Goal: Task Accomplishment & Management: Manage account settings

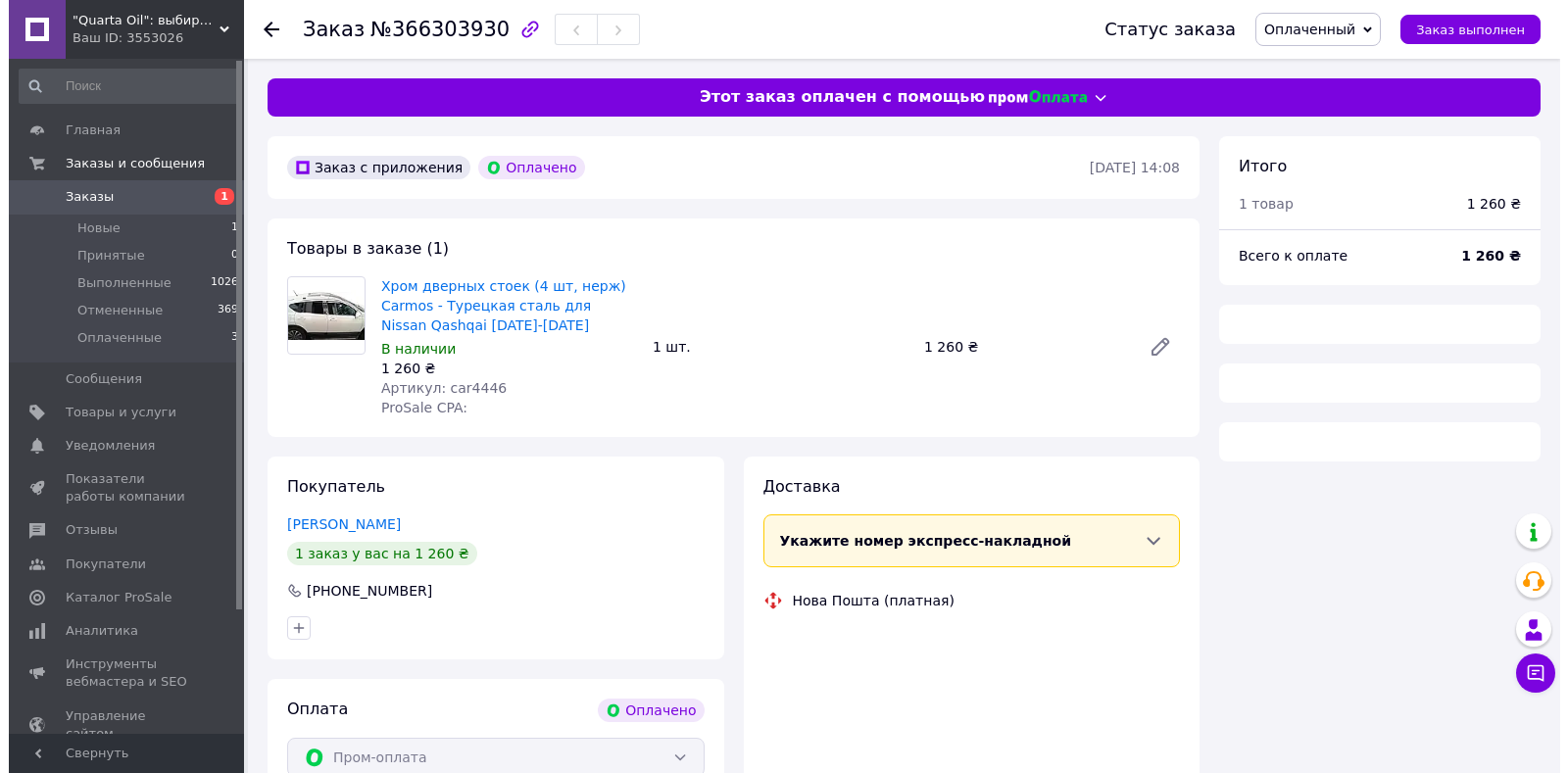
scroll to position [102, 0]
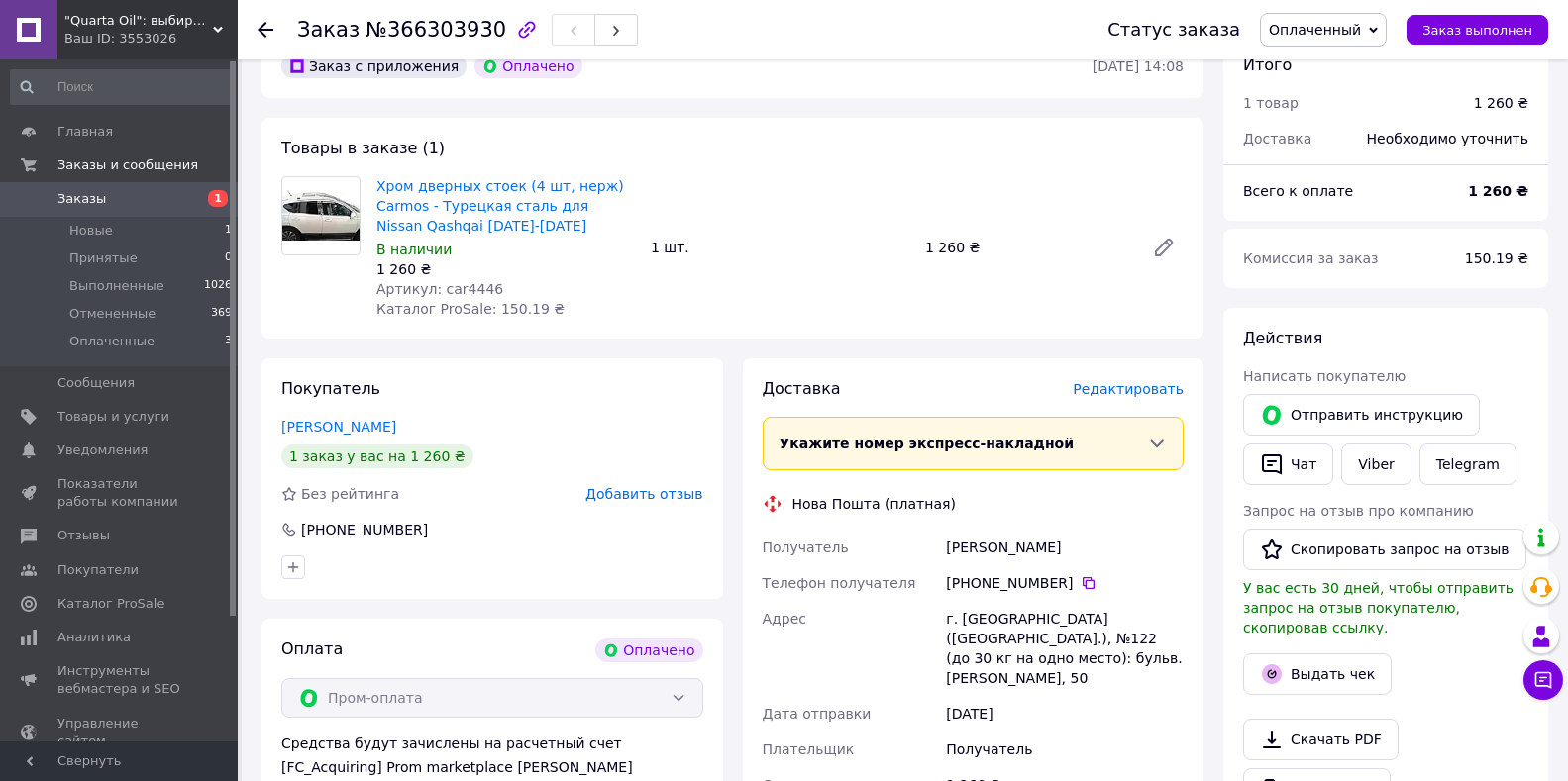
click at [1139, 393] on span "Редактировать" at bounding box center [1128, 389] width 111 height 16
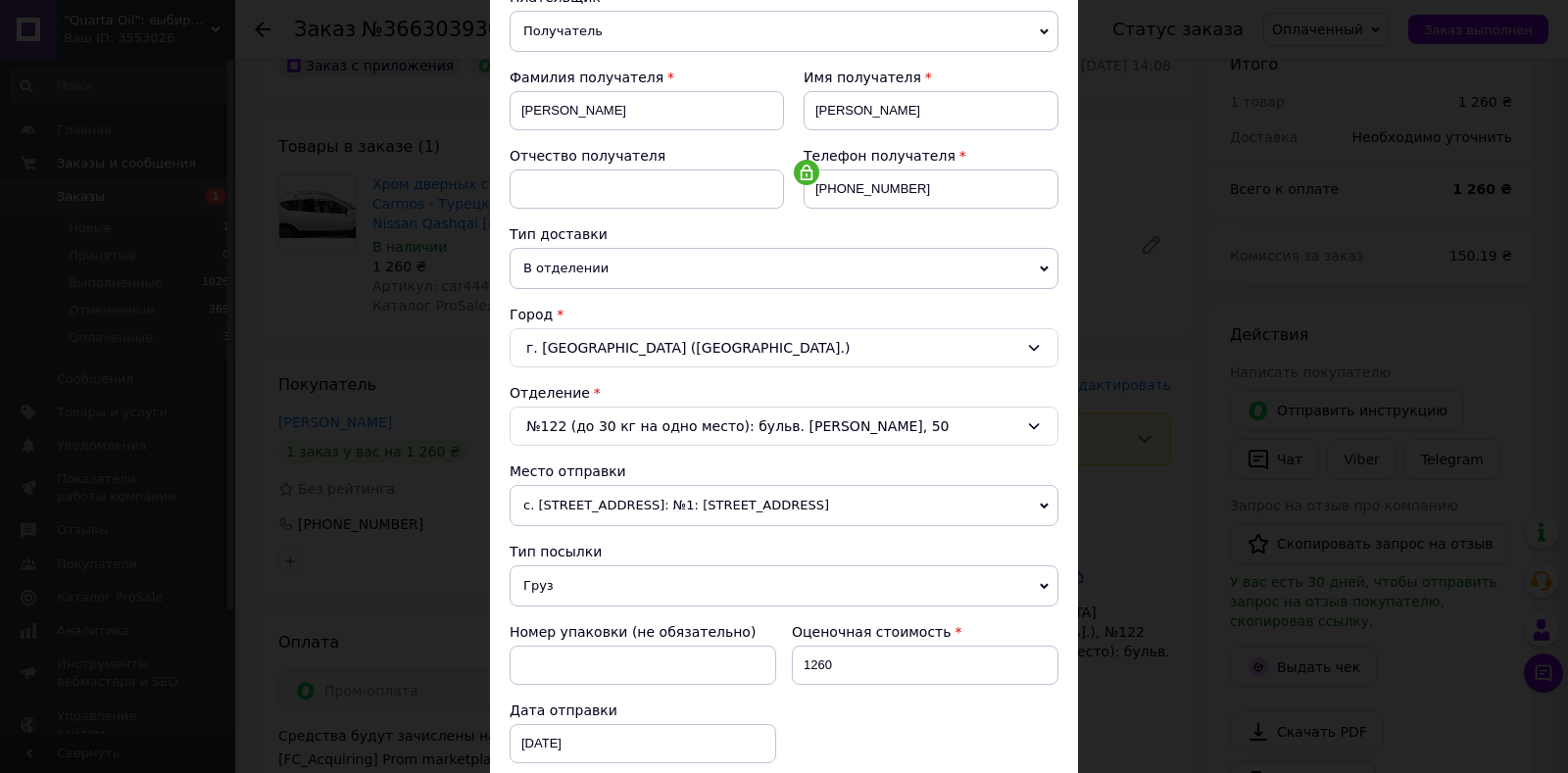
scroll to position [294, 0]
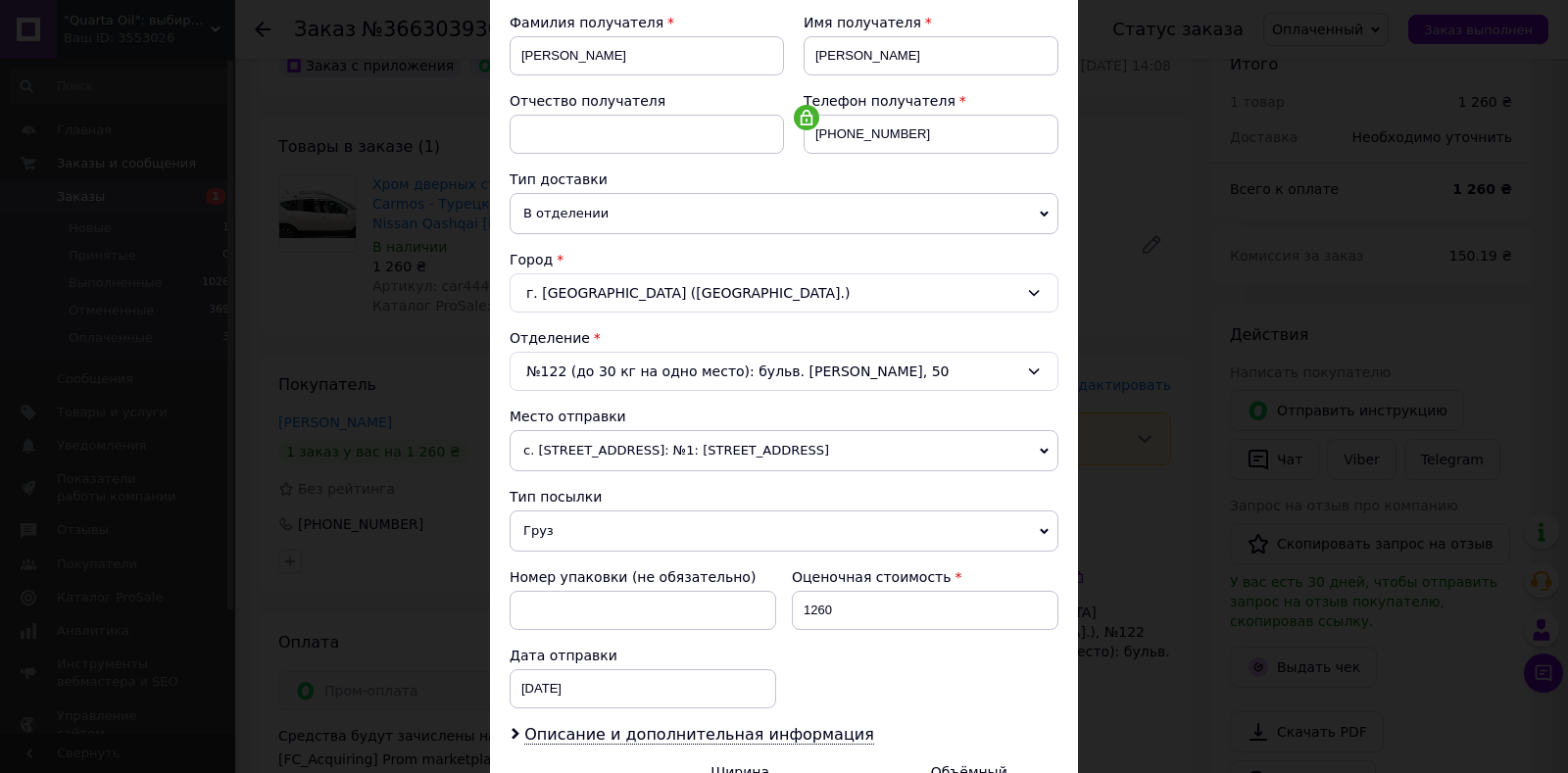
click at [1040, 451] on icon at bounding box center [1044, 451] width 9 height 6
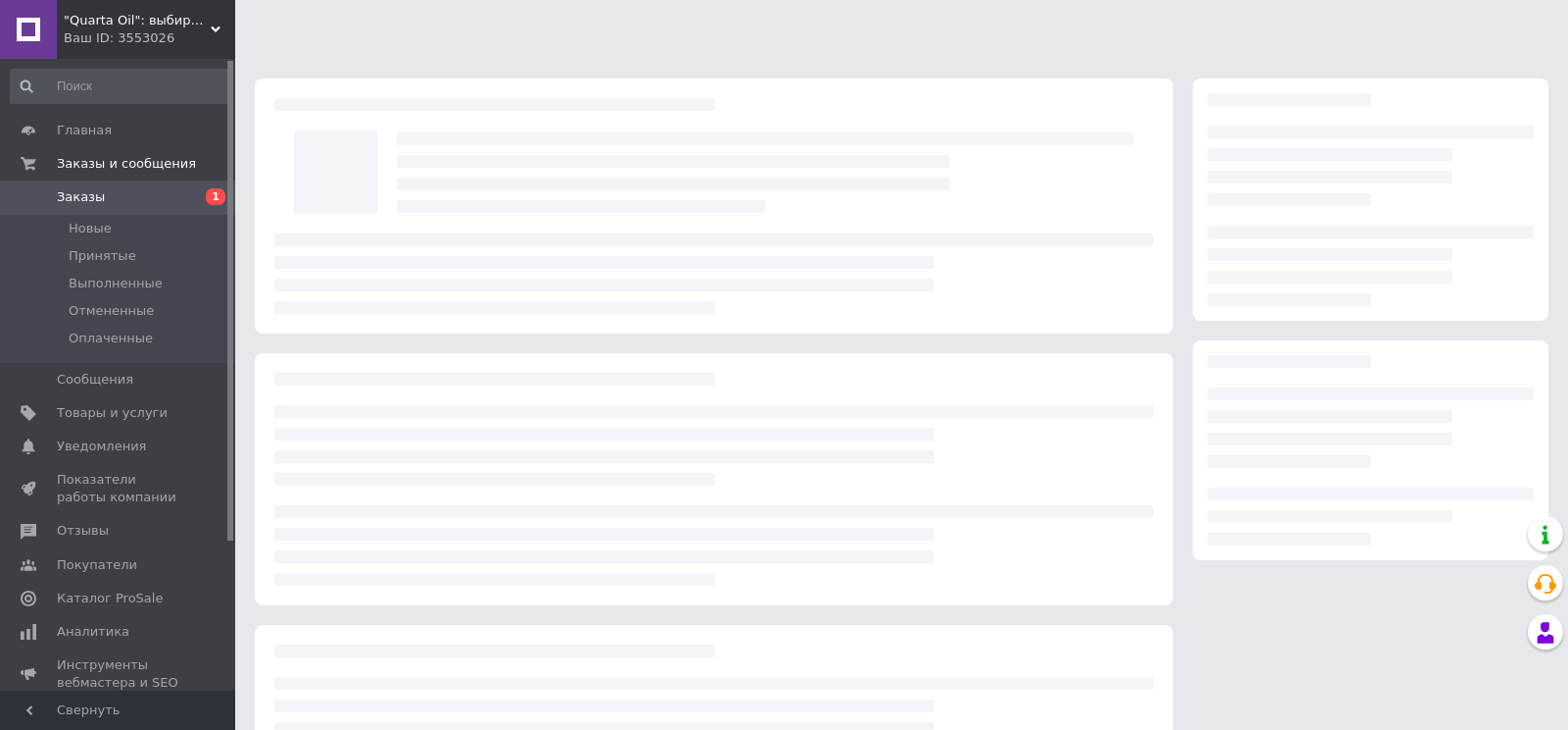
scroll to position [102, 0]
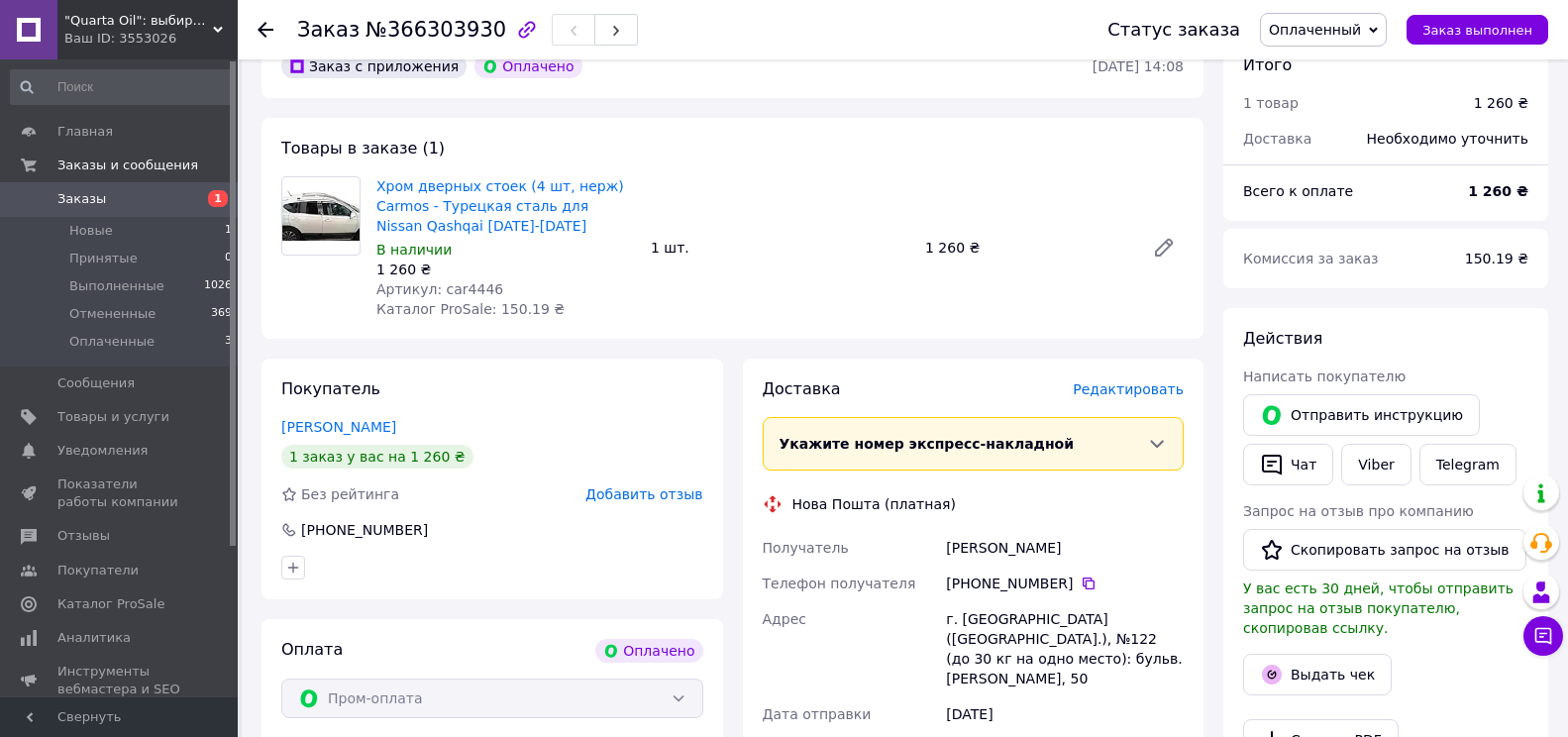
click at [1139, 395] on span "Редактировать" at bounding box center [1128, 389] width 111 height 16
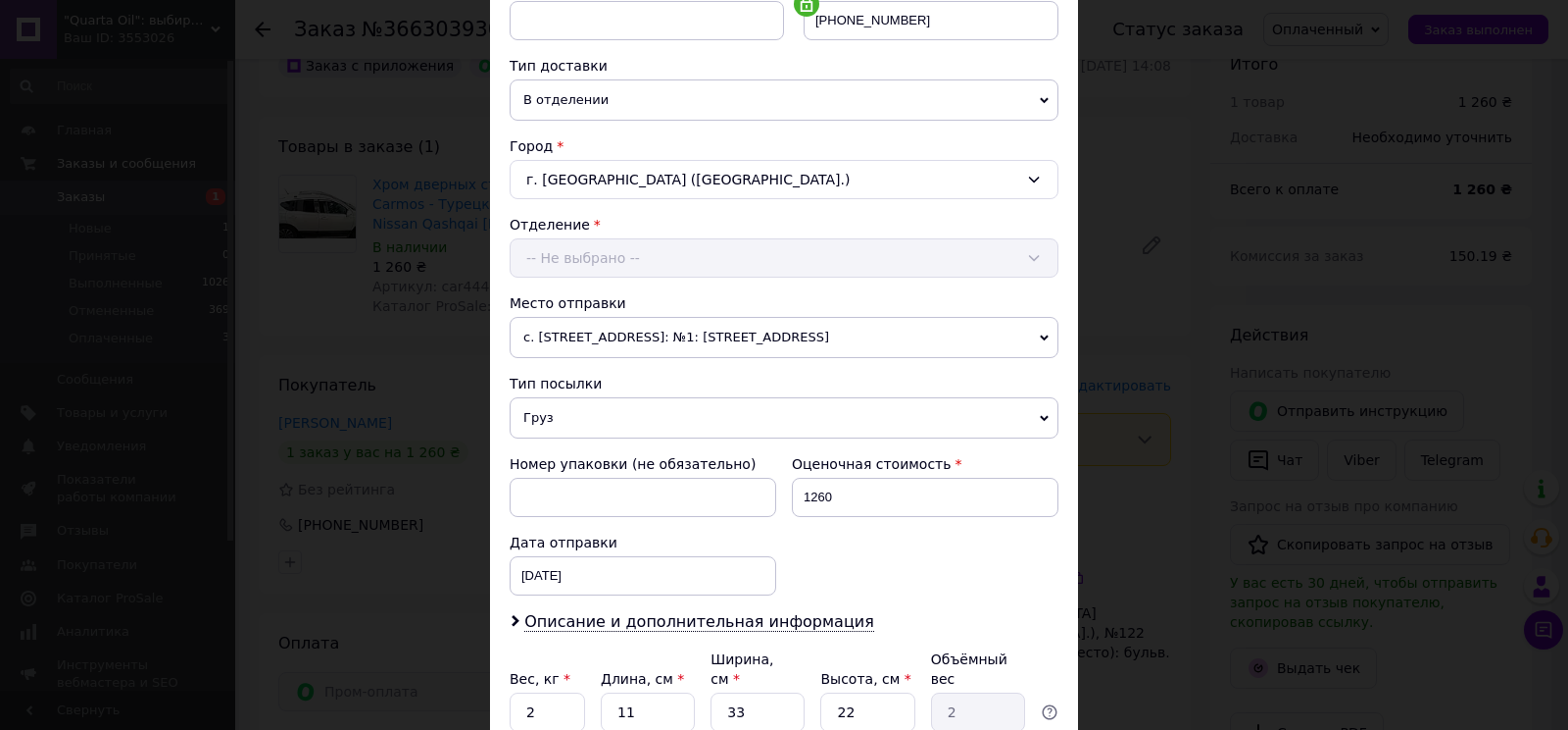
scroll to position [490, 0]
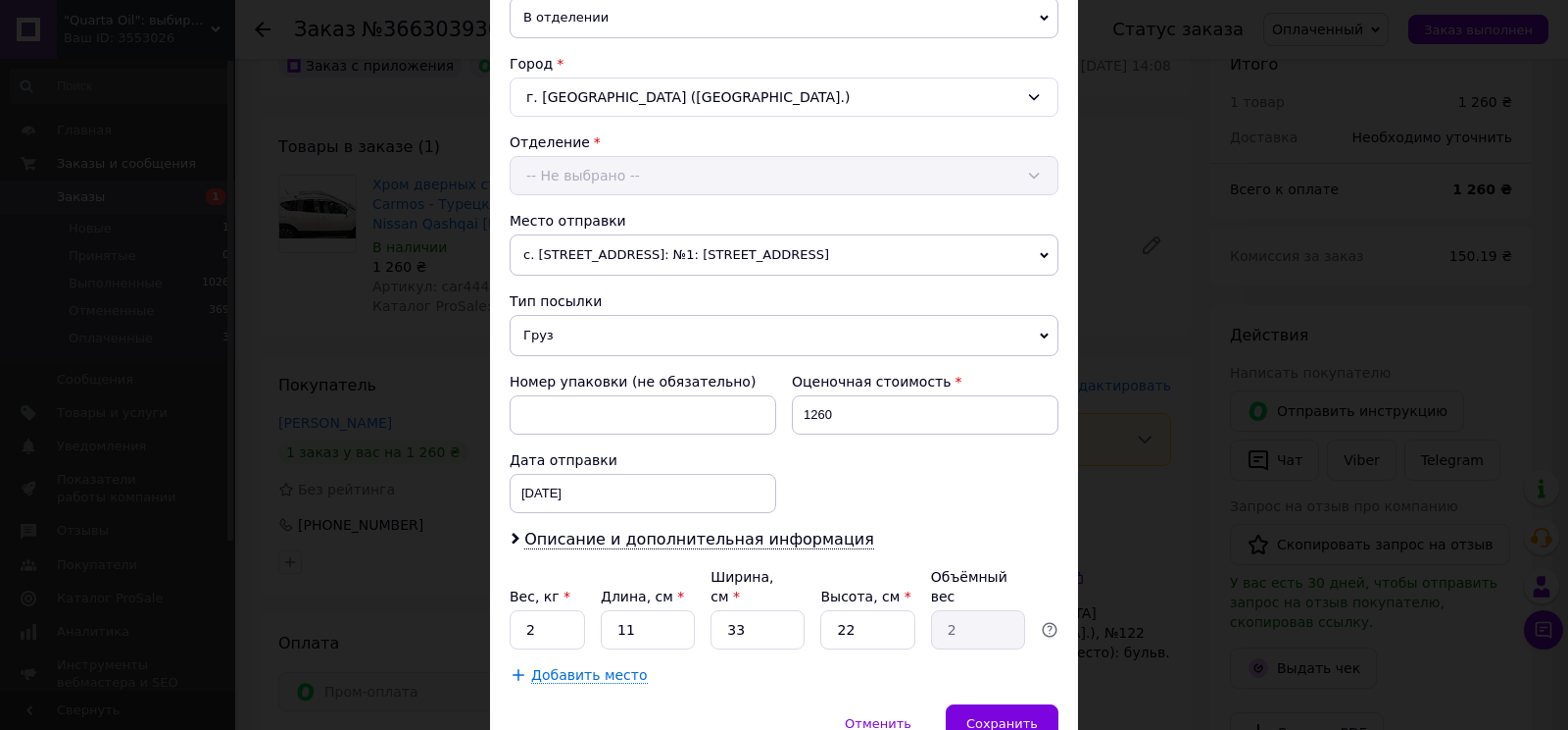
click at [1040, 255] on icon at bounding box center [1044, 254] width 9 height 6
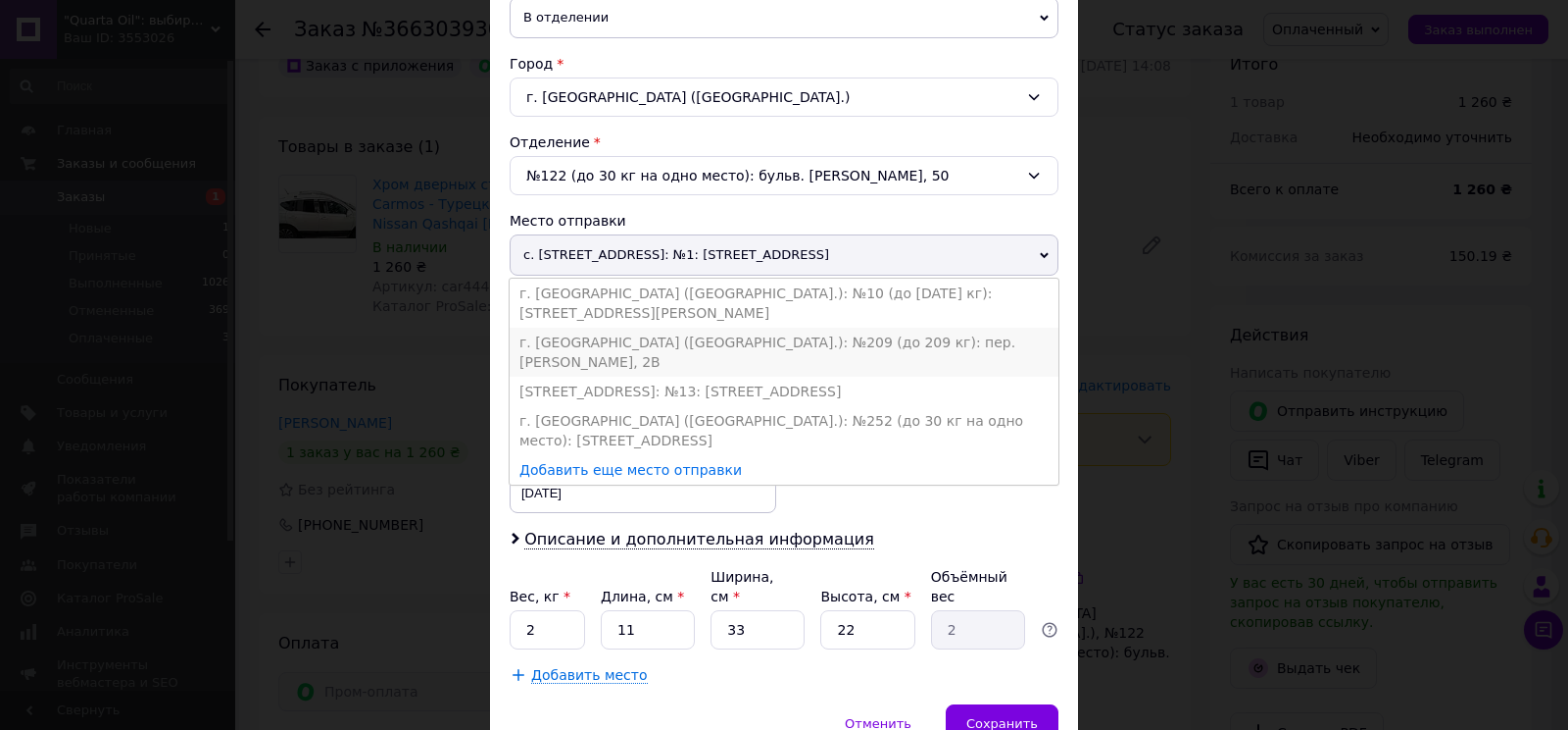
scroll to position [573, 0]
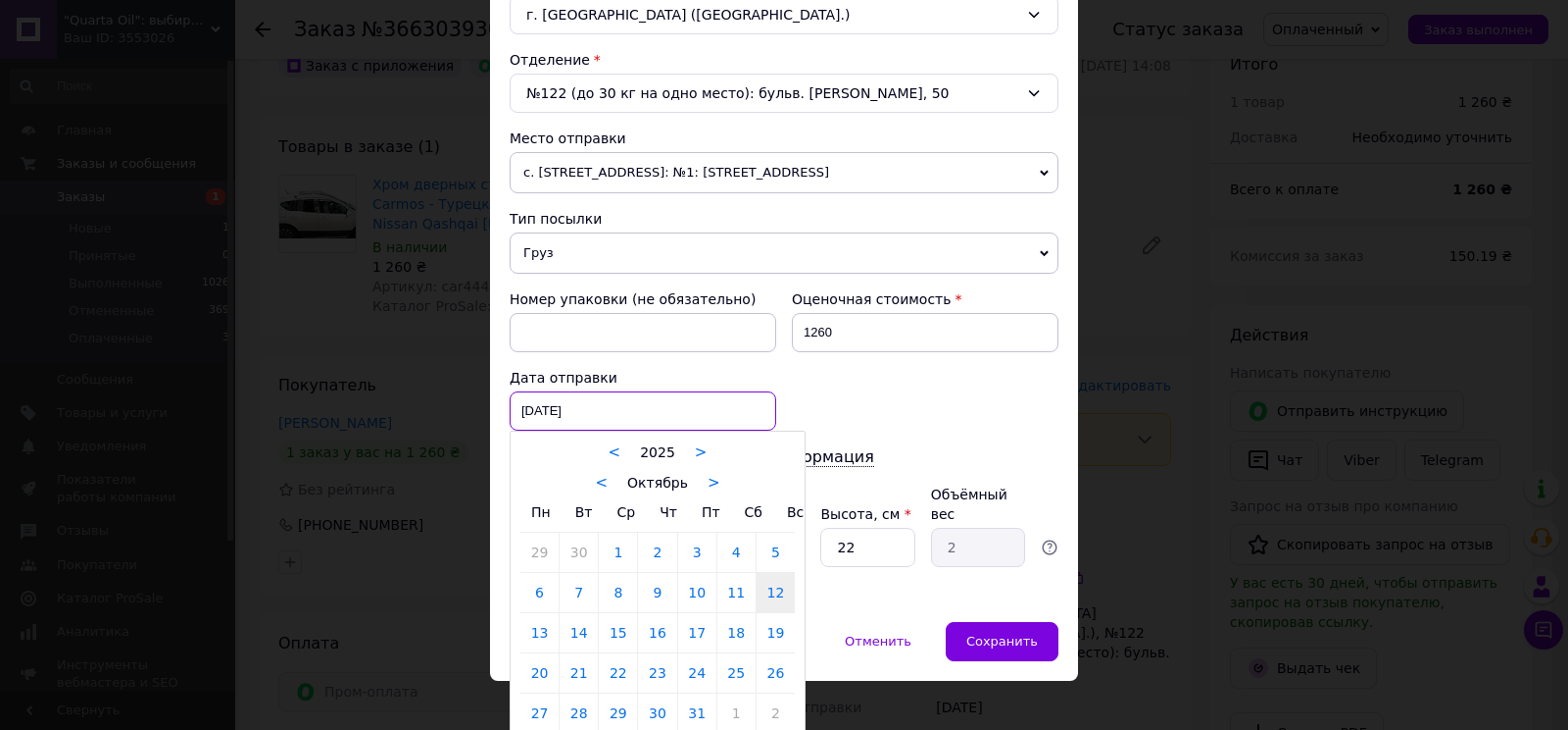
click at [583, 408] on div "12.10.2025 < 2025 > < Октябрь > Пн Вт Ср Чт Пт Сб Вс 29 30 1 2 3 4 5 6 7 8 9 10…" at bounding box center [642, 411] width 266 height 39
click at [583, 408] on div at bounding box center [784, 365] width 1568 height 730
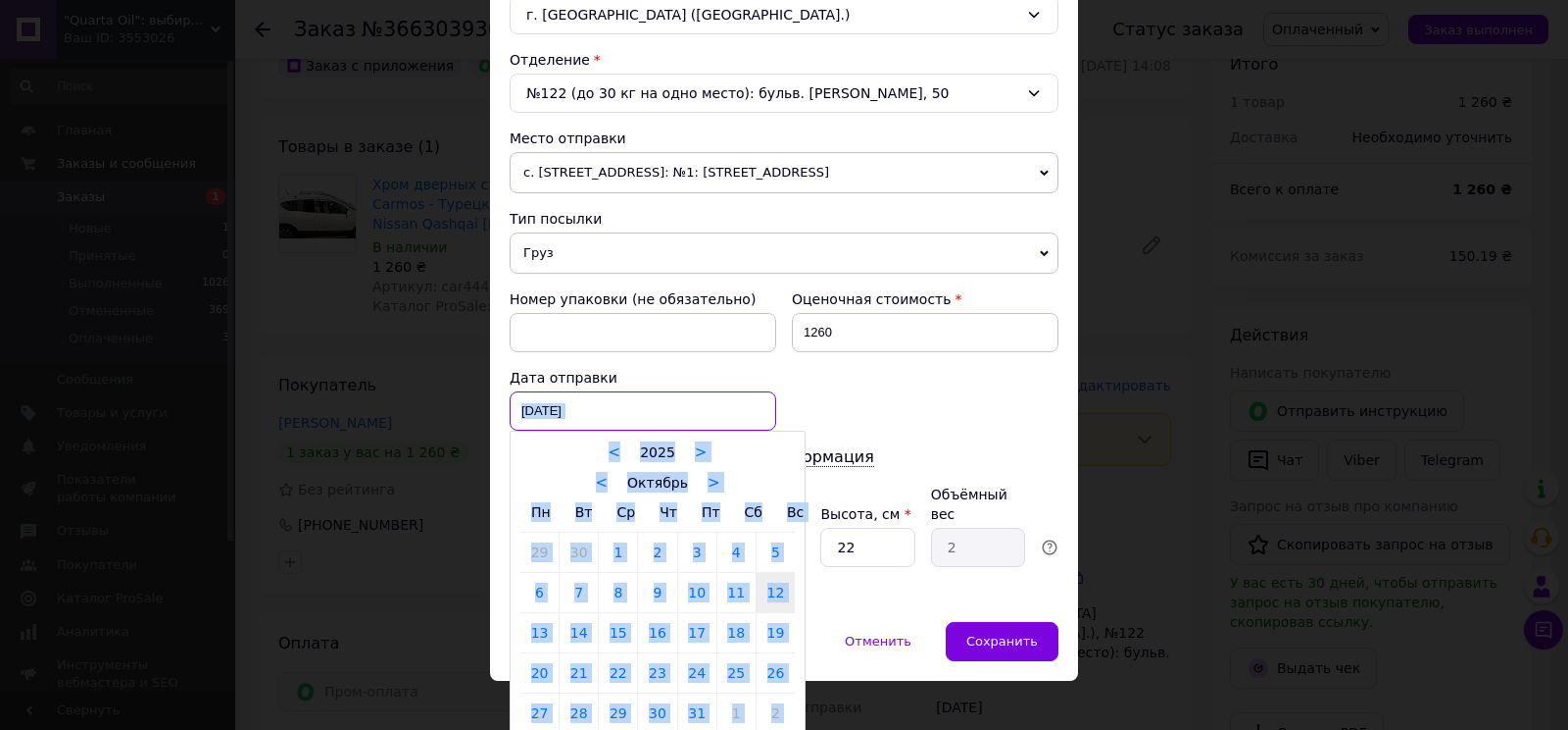
click at [583, 408] on div "12.10.2025 < 2025 > < Октябрь > Пн Вт Ср Чт Пт Сб Вс 29 30 1 2 3 4 5 6 7 8 9 10…" at bounding box center [642, 411] width 266 height 39
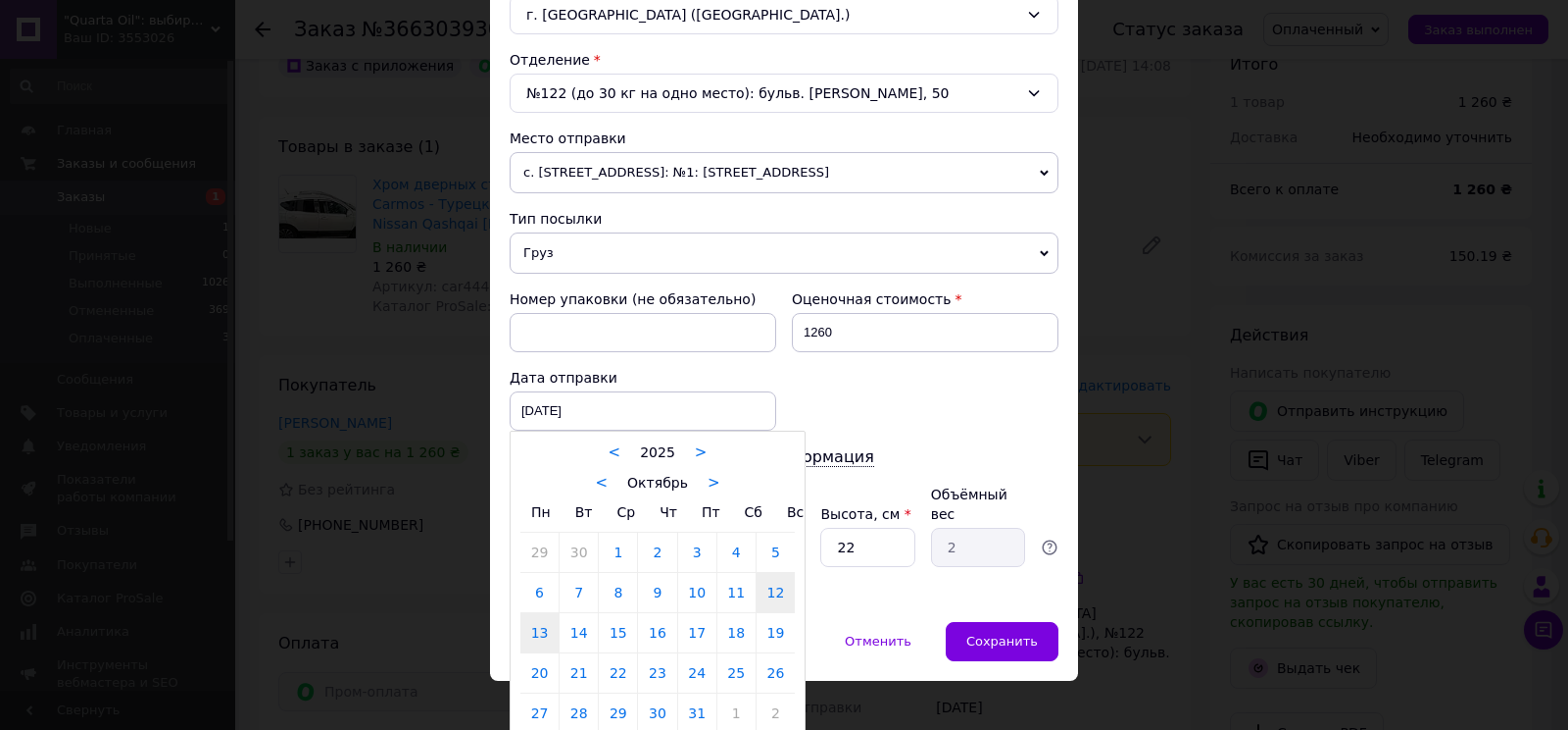
click at [532, 635] on link "13" at bounding box center [539, 633] width 38 height 39
type input "[DATE]"
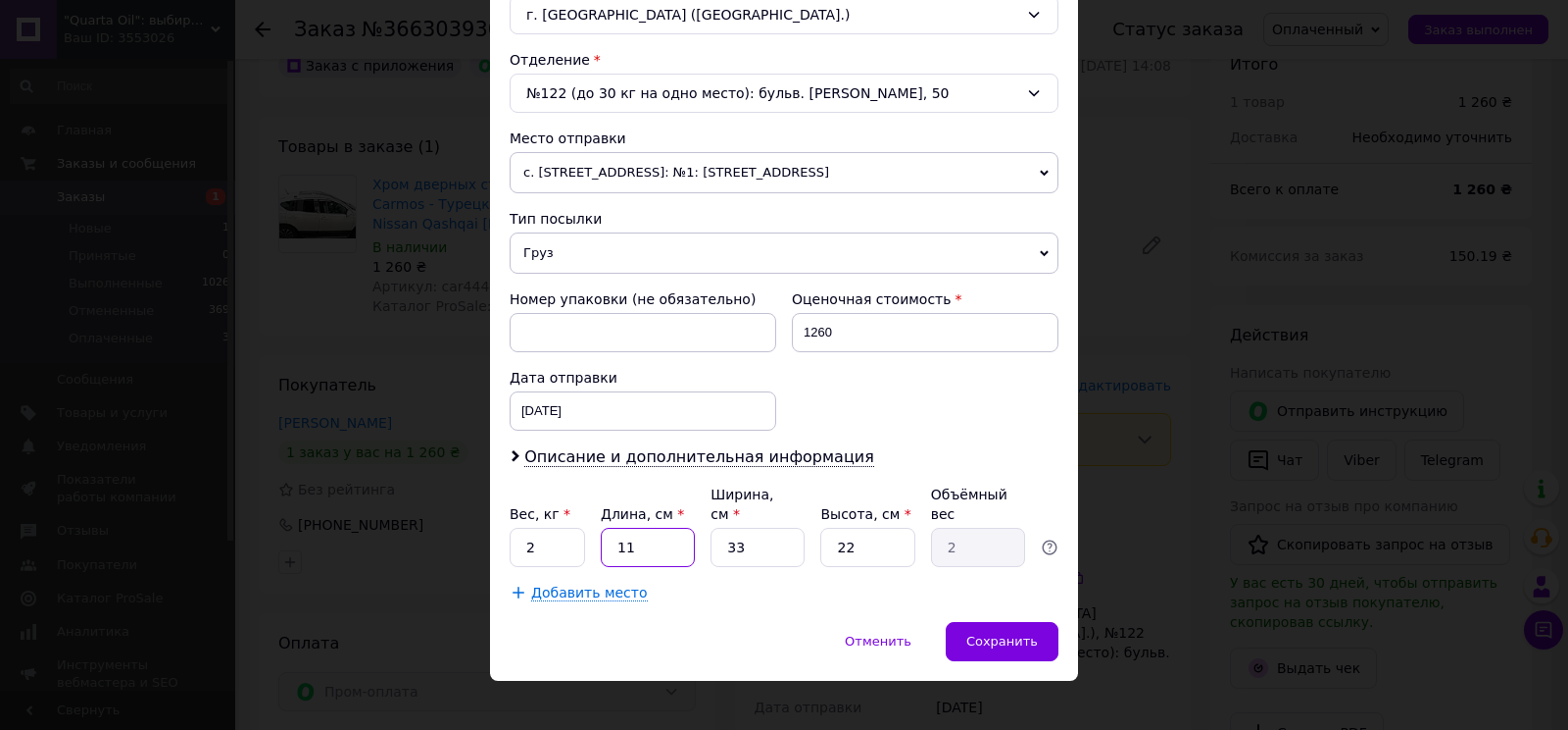
drag, startPoint x: 610, startPoint y: 526, endPoint x: 639, endPoint y: 527, distance: 29.0
click at [639, 529] on input "11" at bounding box center [648, 547] width 94 height 39
type input "6"
type input "1.09"
type input "60"
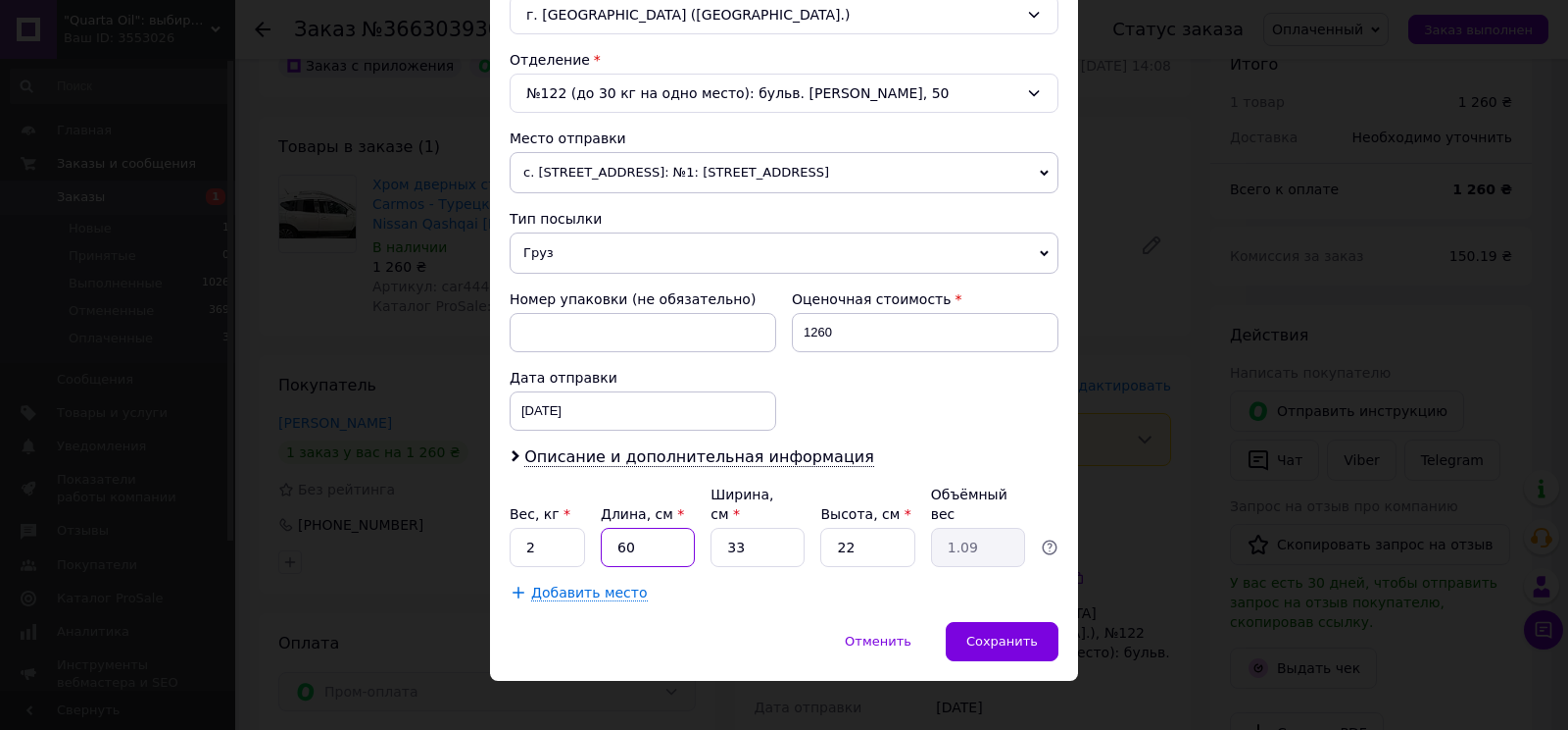
type input "10.89"
type input "60"
drag, startPoint x: 725, startPoint y: 529, endPoint x: 739, endPoint y: 528, distance: 14.0
click at [739, 528] on input "33" at bounding box center [758, 547] width 94 height 39
type input "1"
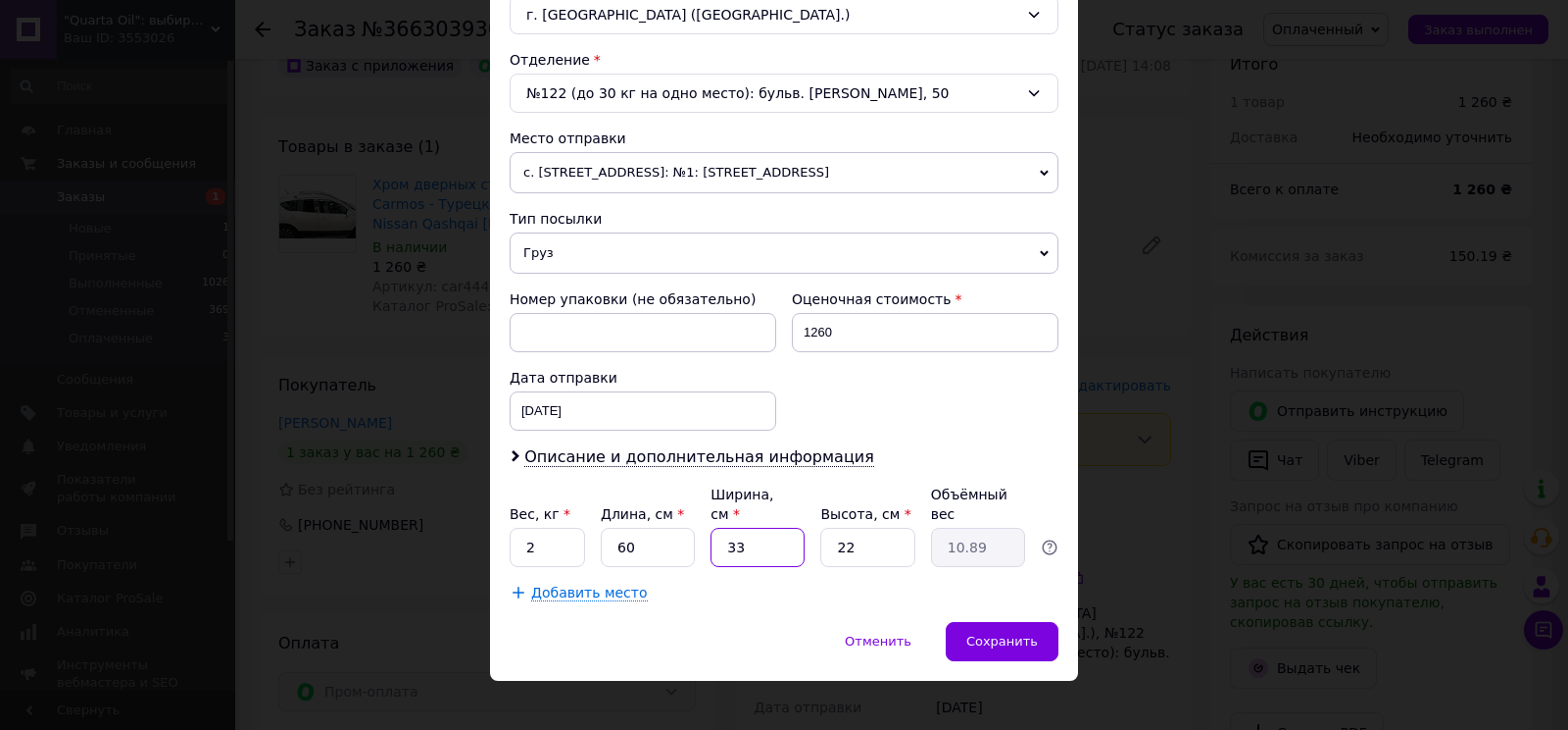
type input "0.33"
type input "14"
type input "4.62"
type input "14"
drag, startPoint x: 833, startPoint y: 526, endPoint x: 869, endPoint y: 526, distance: 36.0
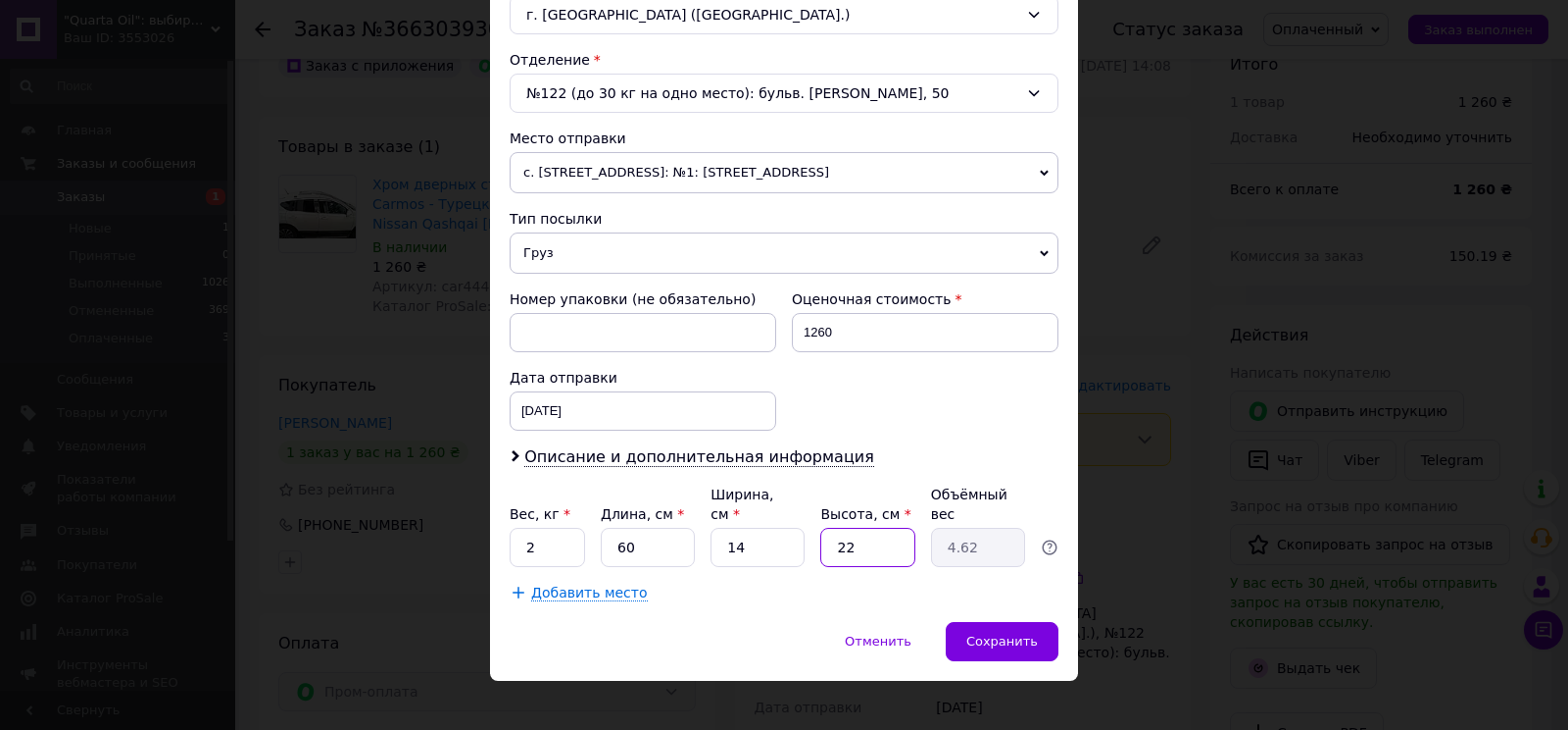
click at [869, 528] on input "22" at bounding box center [867, 547] width 94 height 39
type input "4"
type input "0.84"
type input "4"
drag, startPoint x: 516, startPoint y: 530, endPoint x: 532, endPoint y: 530, distance: 16.0
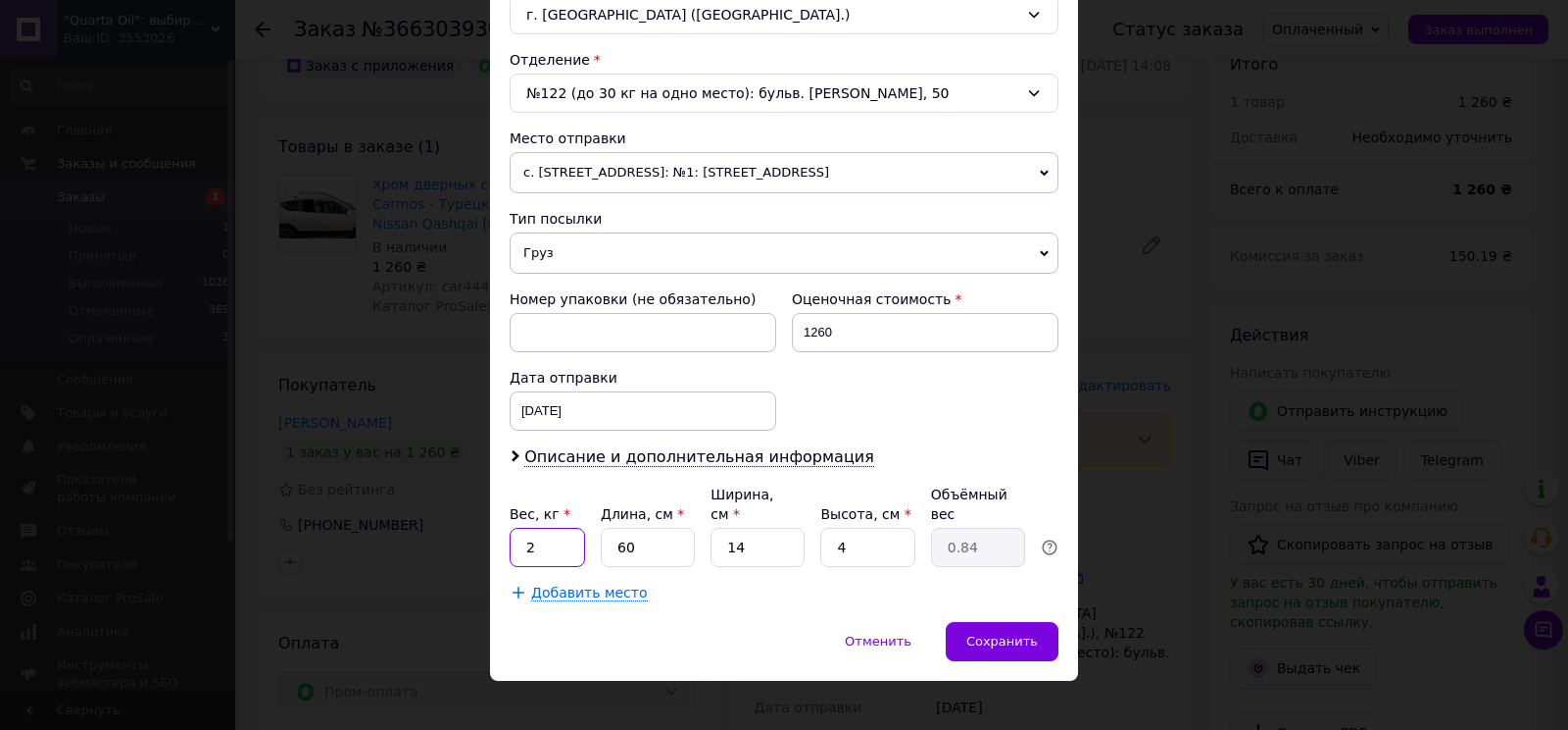
click at [532, 530] on input "2" at bounding box center [547, 547] width 76 height 39
type input "1"
click at [1039, 168] on span "с. [STREET_ADDRESS]: №1: [STREET_ADDRESS]" at bounding box center [784, 173] width 549 height 41
click at [1030, 170] on span "с. [STREET_ADDRESS]: №1: [STREET_ADDRESS]" at bounding box center [784, 173] width 549 height 41
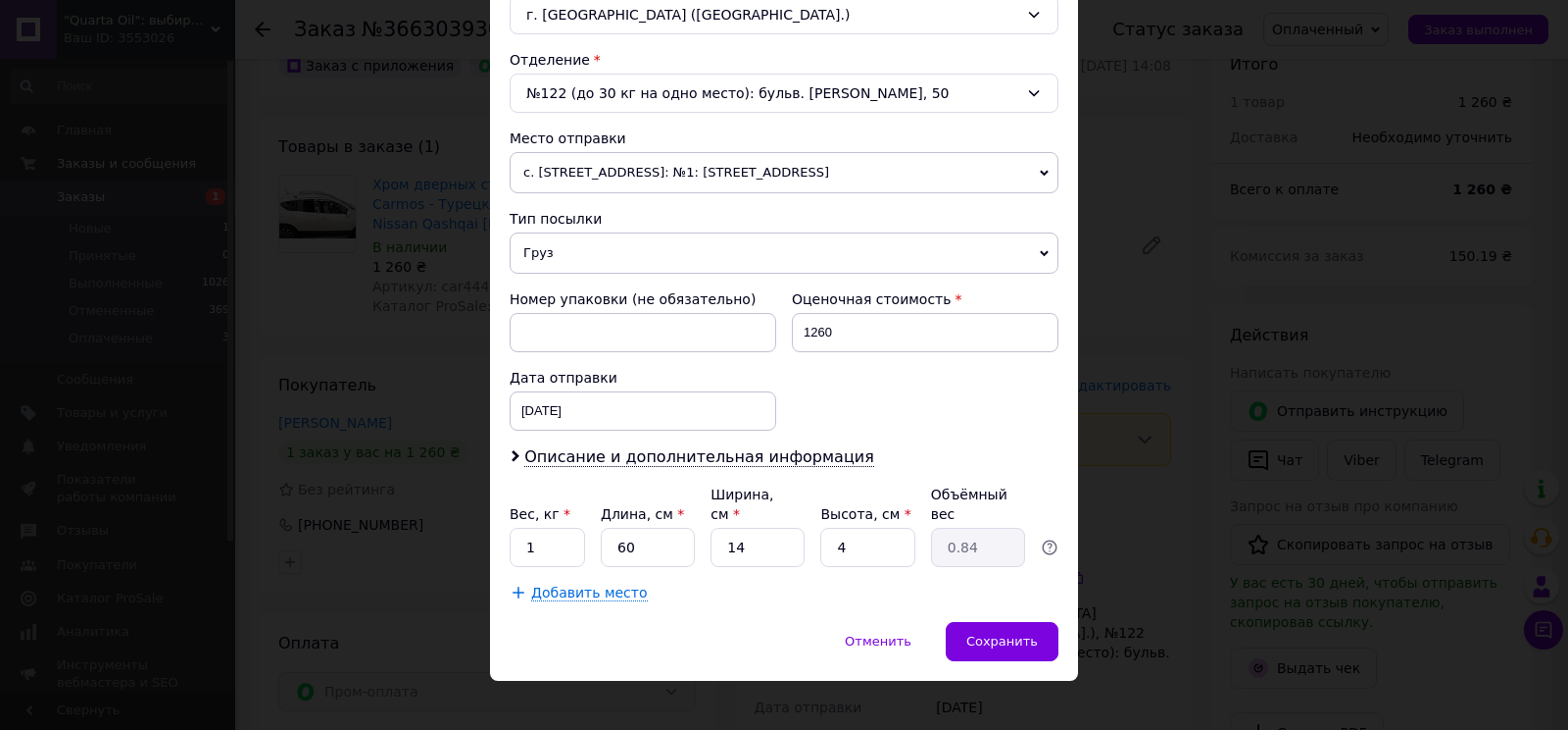
click at [1030, 170] on span "с. [STREET_ADDRESS]: №1: [STREET_ADDRESS]" at bounding box center [784, 173] width 549 height 41
click at [965, 622] on div "Сохранить" at bounding box center [1001, 642] width 113 height 39
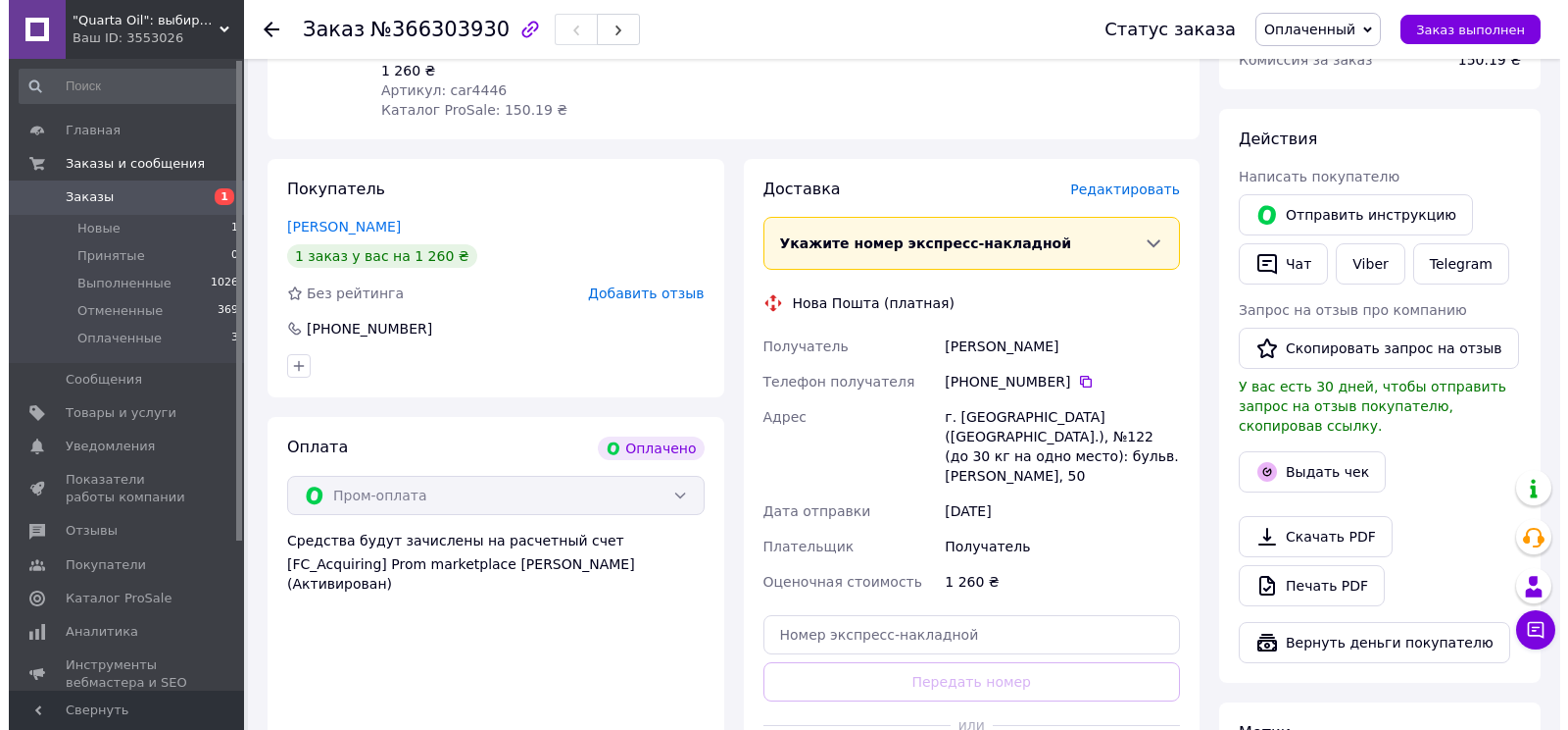
scroll to position [396, 0]
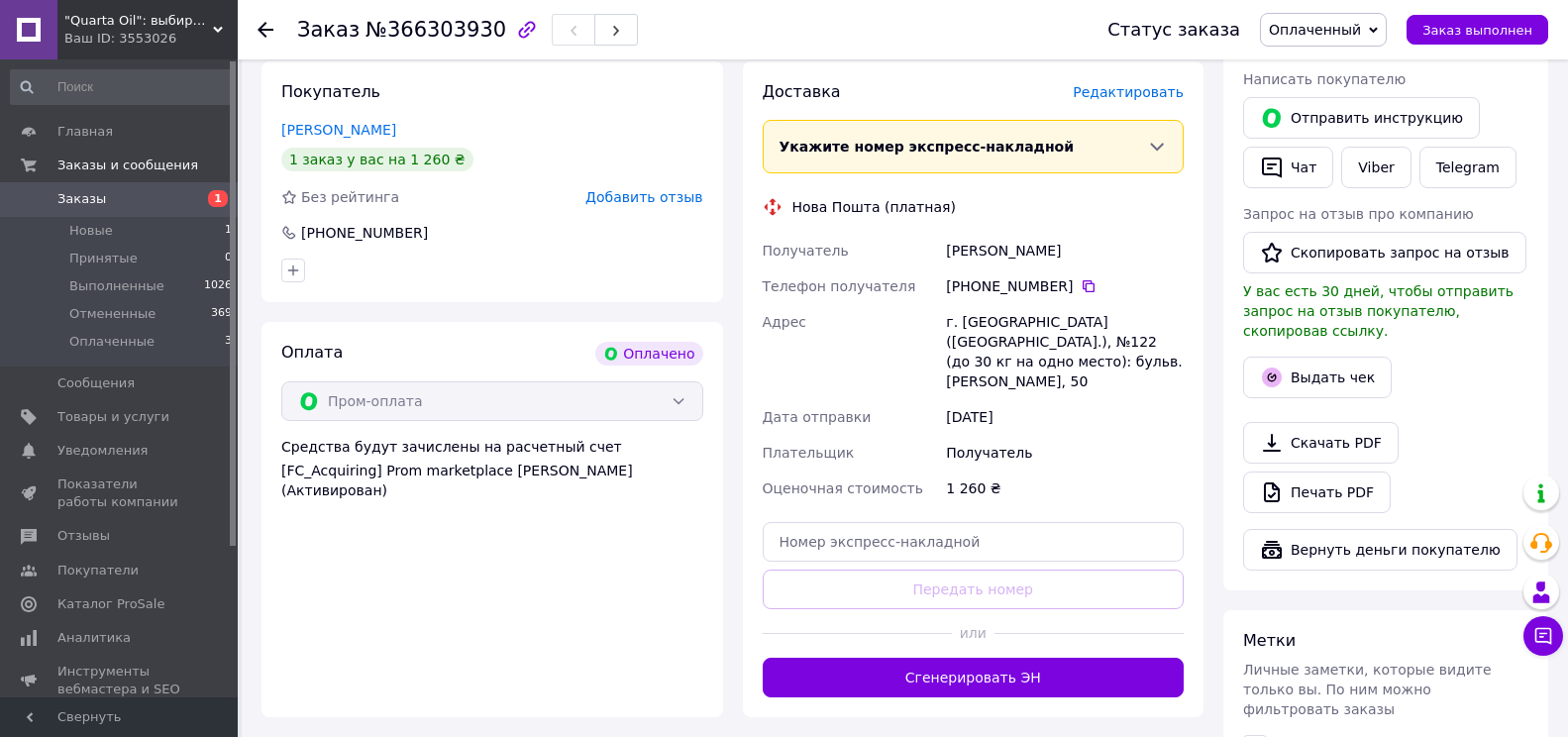
click at [1129, 93] on span "Редактировать" at bounding box center [1128, 92] width 111 height 16
click at [1111, 98] on span "Редактировать" at bounding box center [1128, 92] width 111 height 16
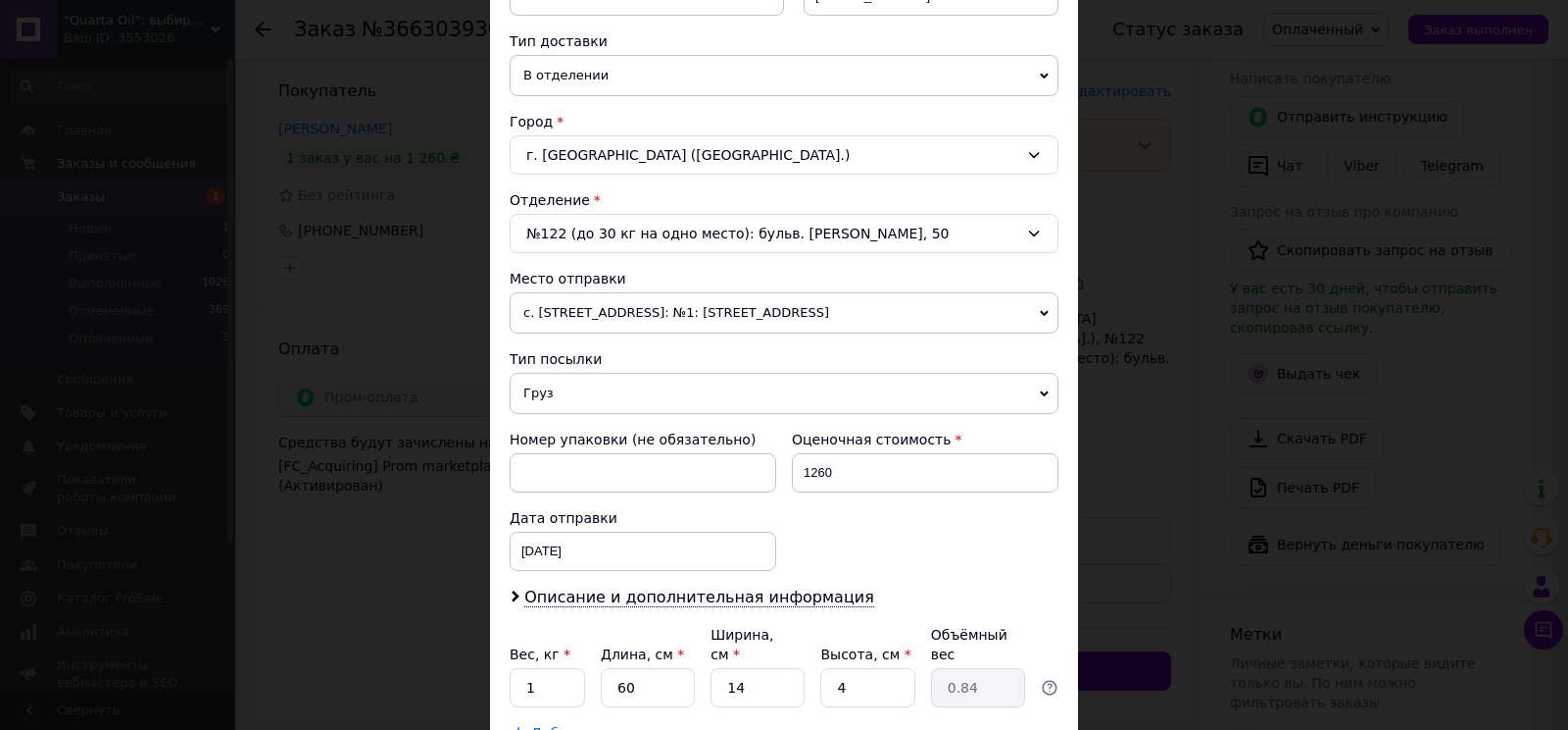
scroll to position [490, 0]
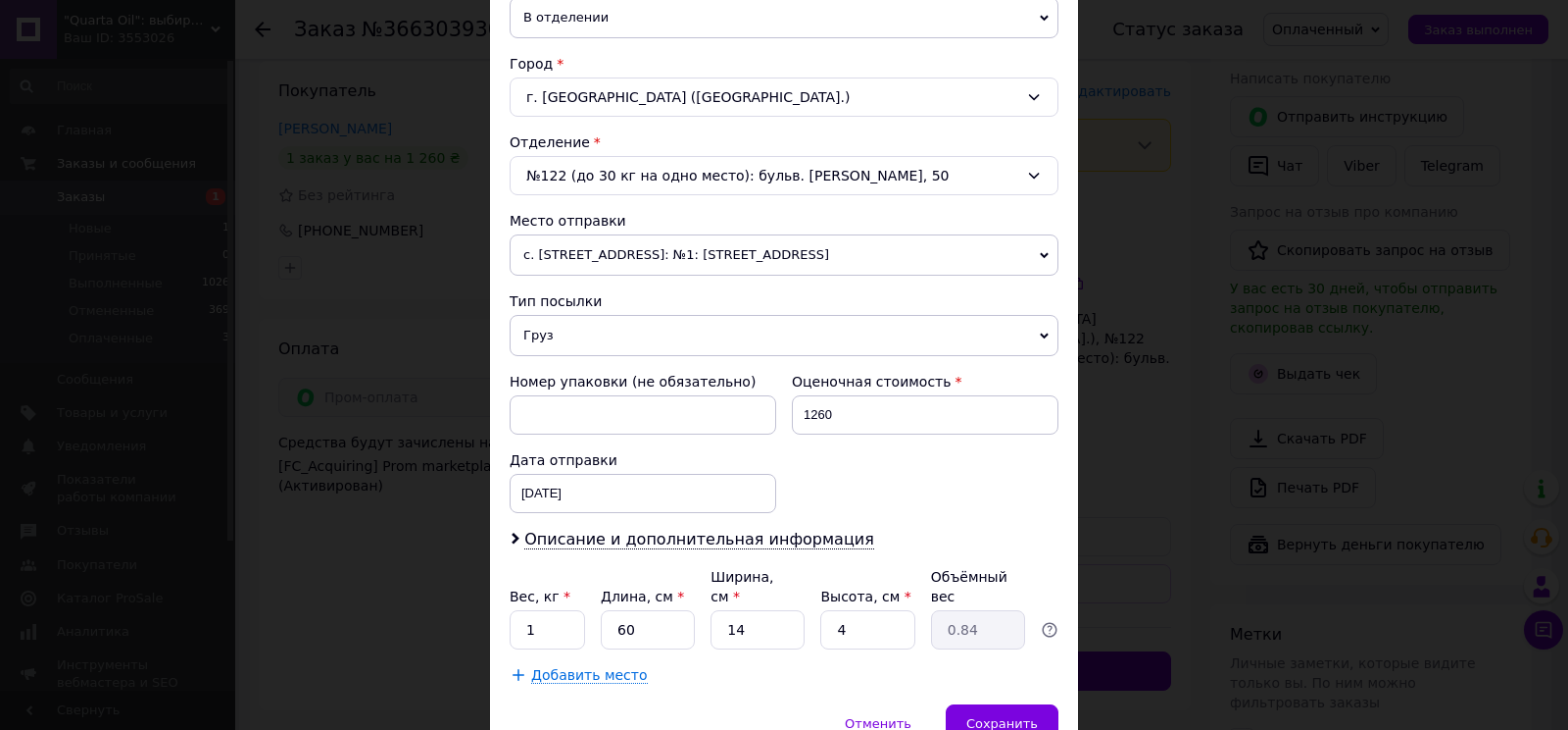
click at [1036, 250] on span "с. [STREET_ADDRESS]: №1: [STREET_ADDRESS]" at bounding box center [784, 255] width 549 height 41
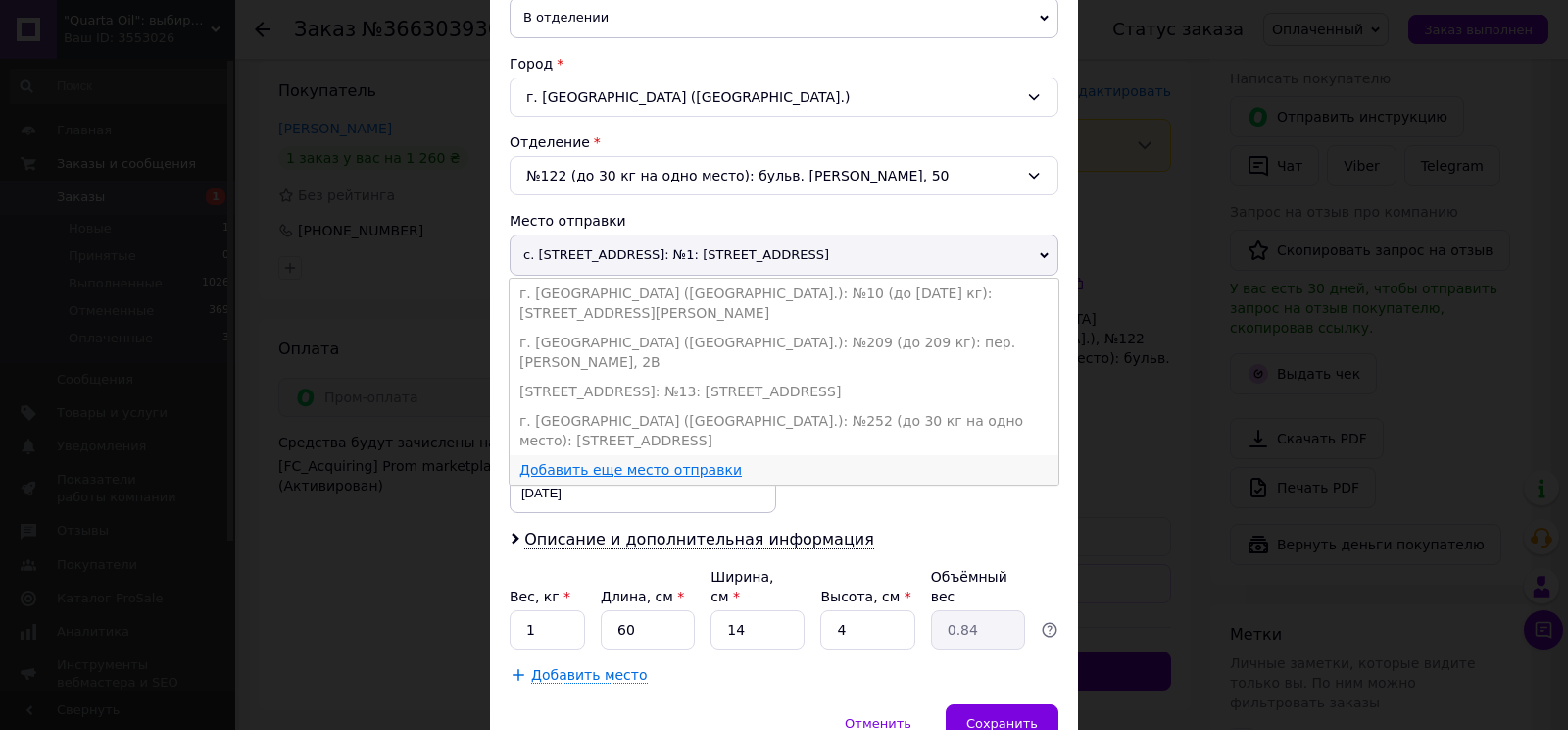
click at [570, 462] on link "Добавить еще место отправки" at bounding box center [630, 470] width 223 height 16
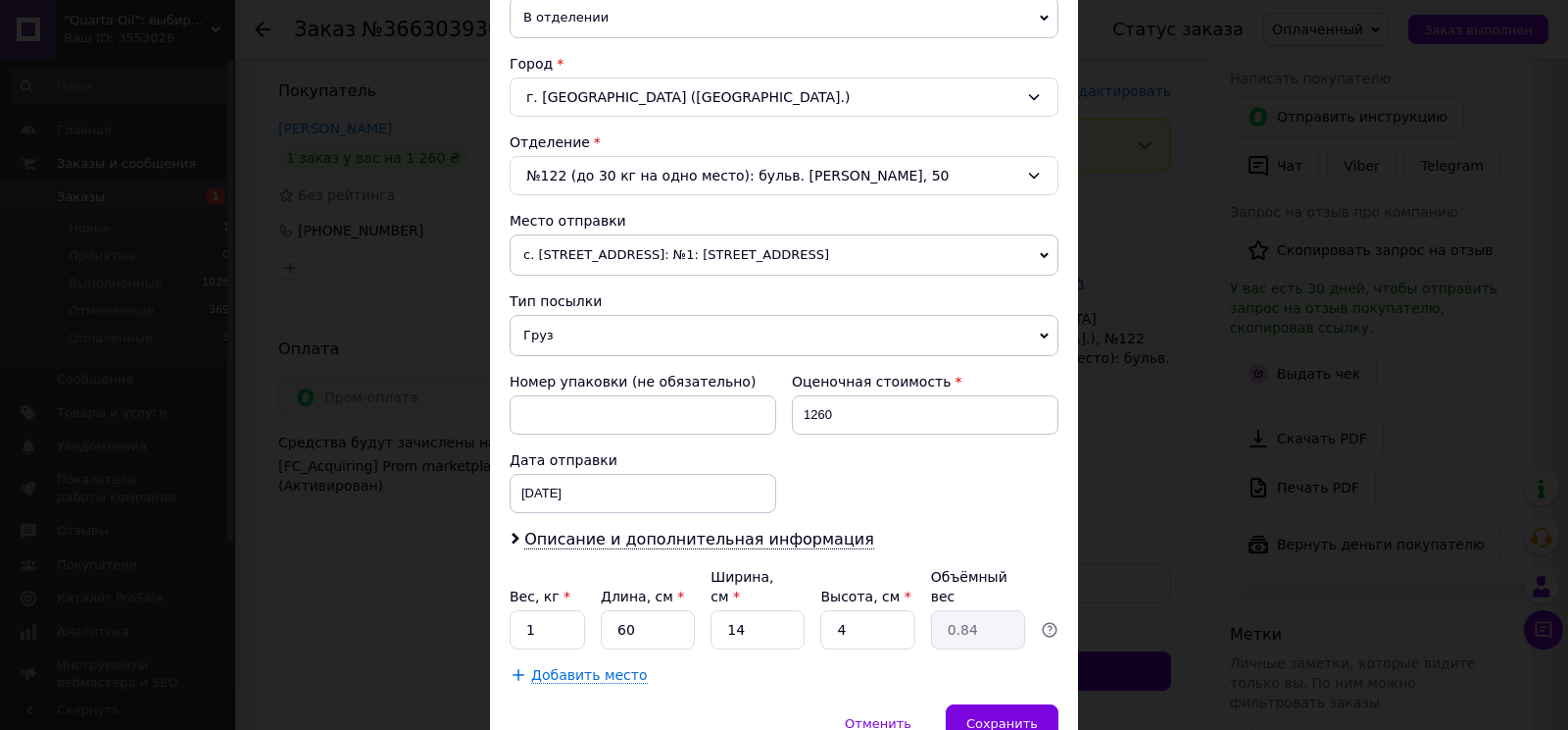
click at [651, 251] on span "с. [STREET_ADDRESS]: №1: [STREET_ADDRESS]" at bounding box center [784, 255] width 549 height 41
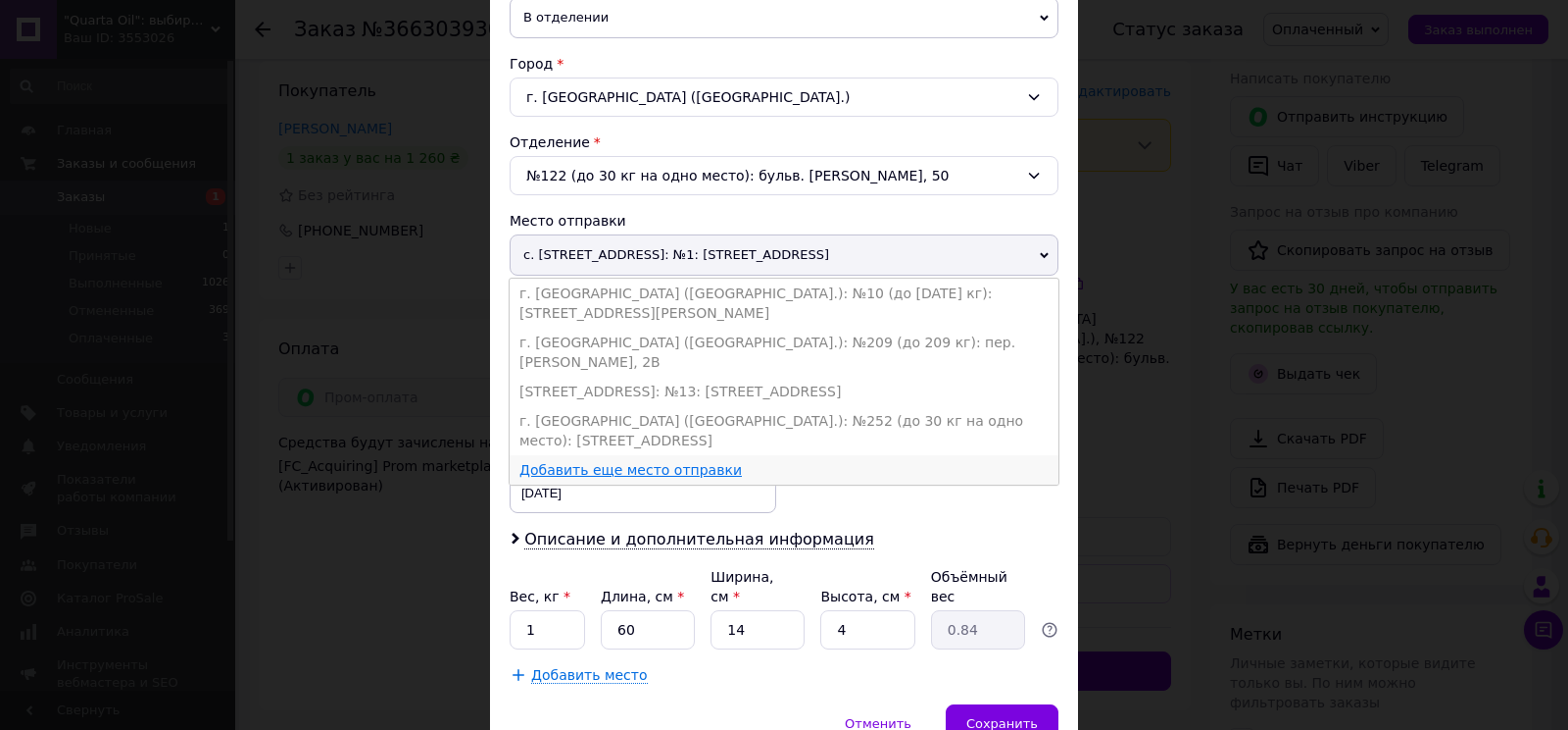
click at [625, 462] on link "Добавить еще место отправки" at bounding box center [630, 470] width 223 height 16
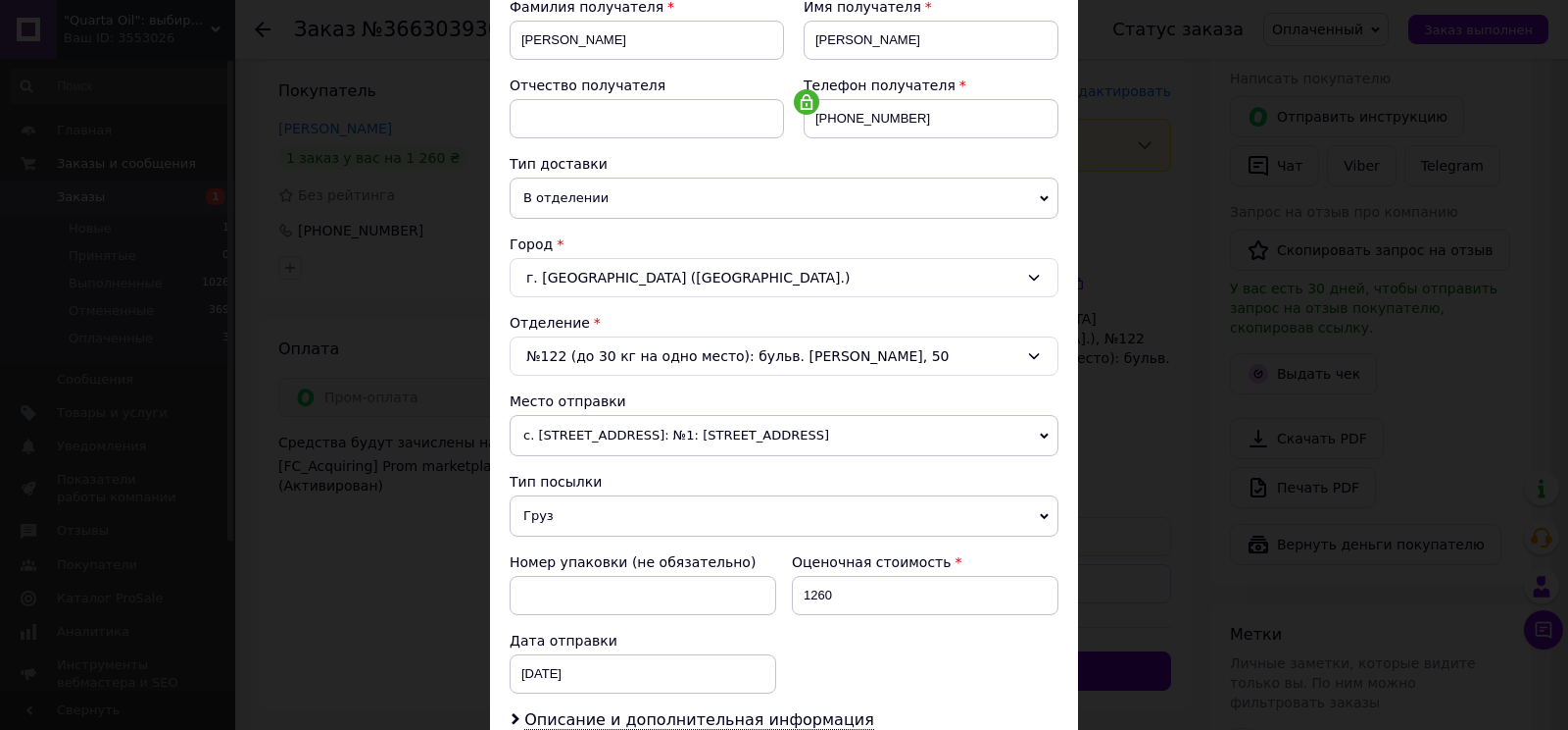
scroll to position [294, 0]
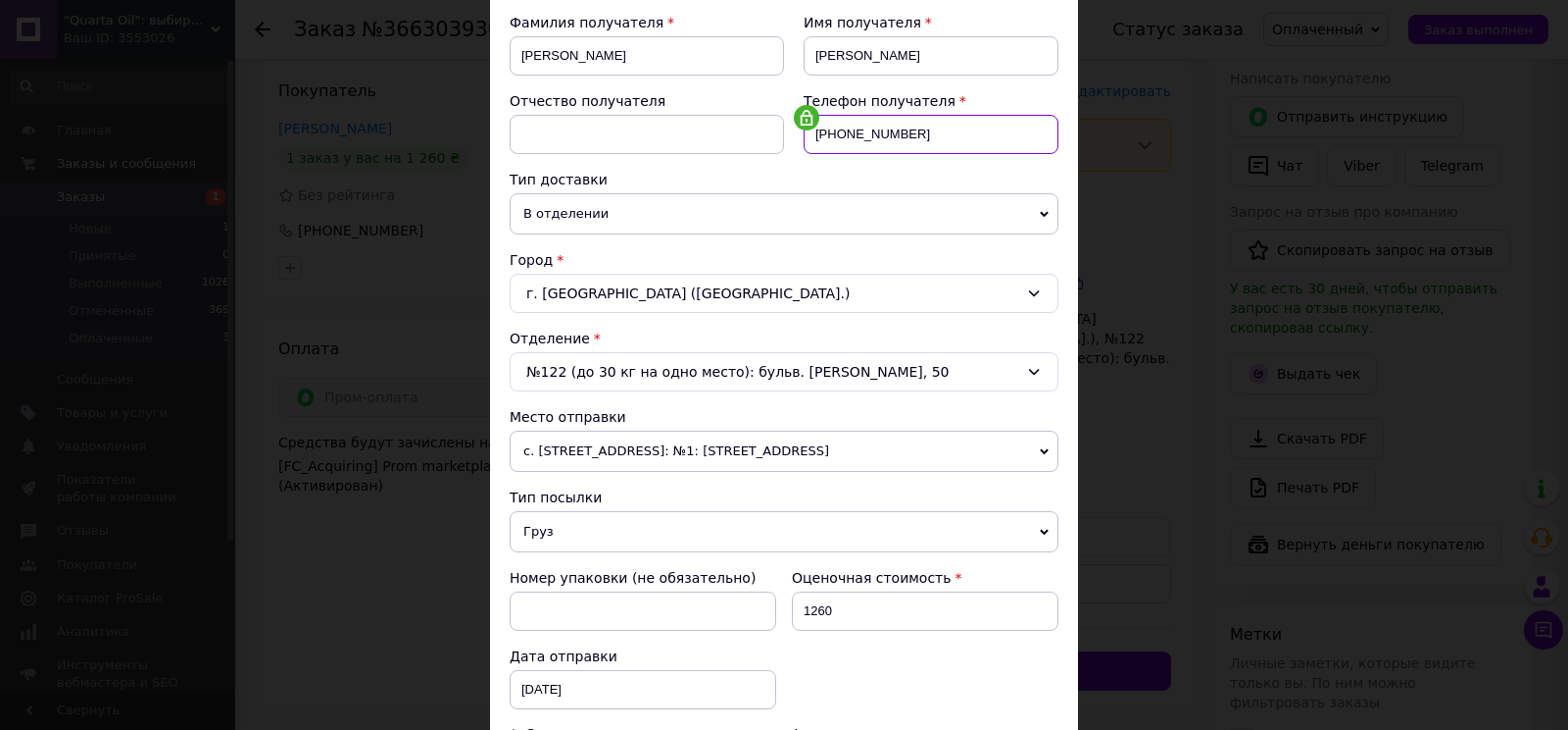
drag, startPoint x: 909, startPoint y: 132, endPoint x: 837, endPoint y: 129, distance: 72.1
click at [837, 129] on input "[PHONE_NUMBER]" at bounding box center [930, 135] width 254 height 39
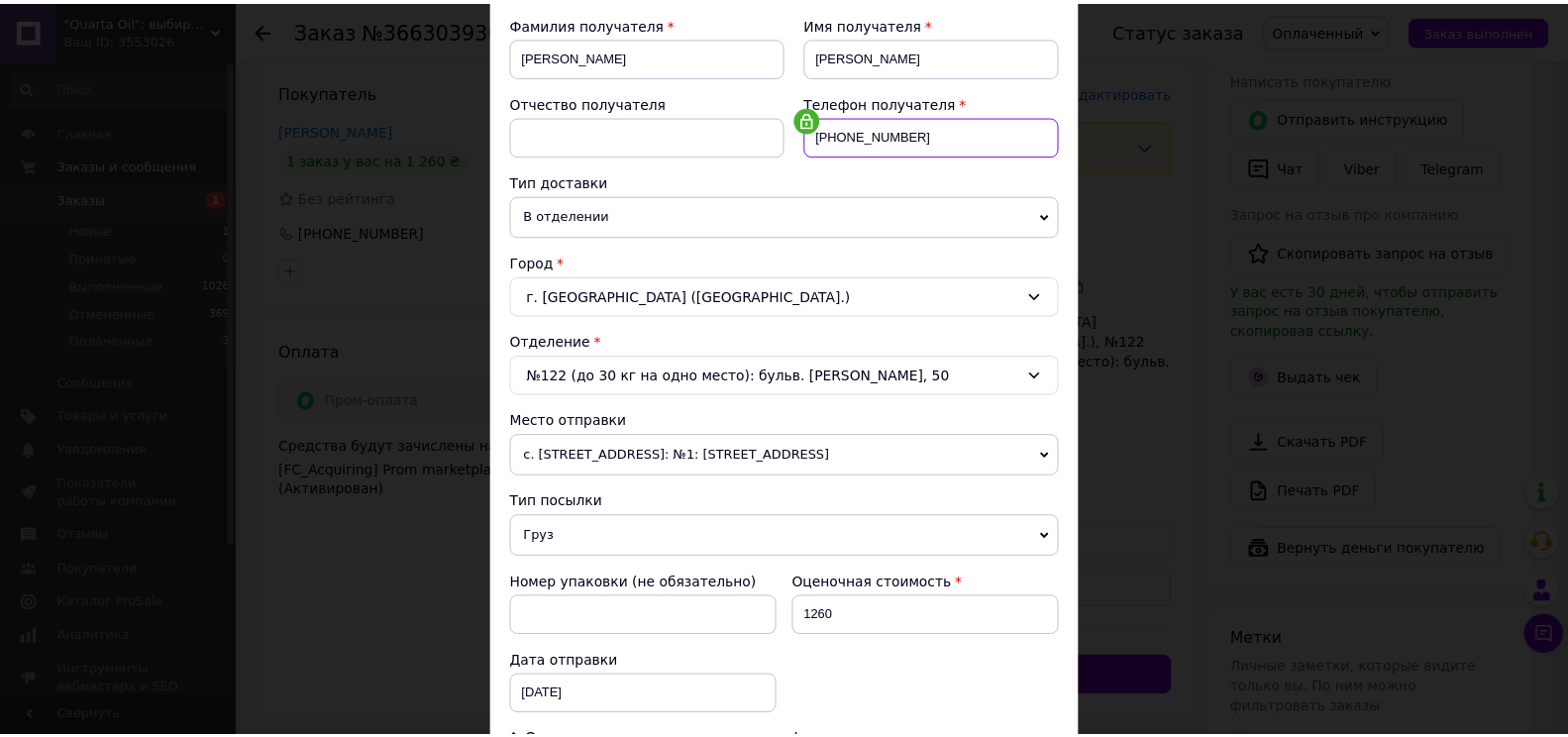
scroll to position [0, 0]
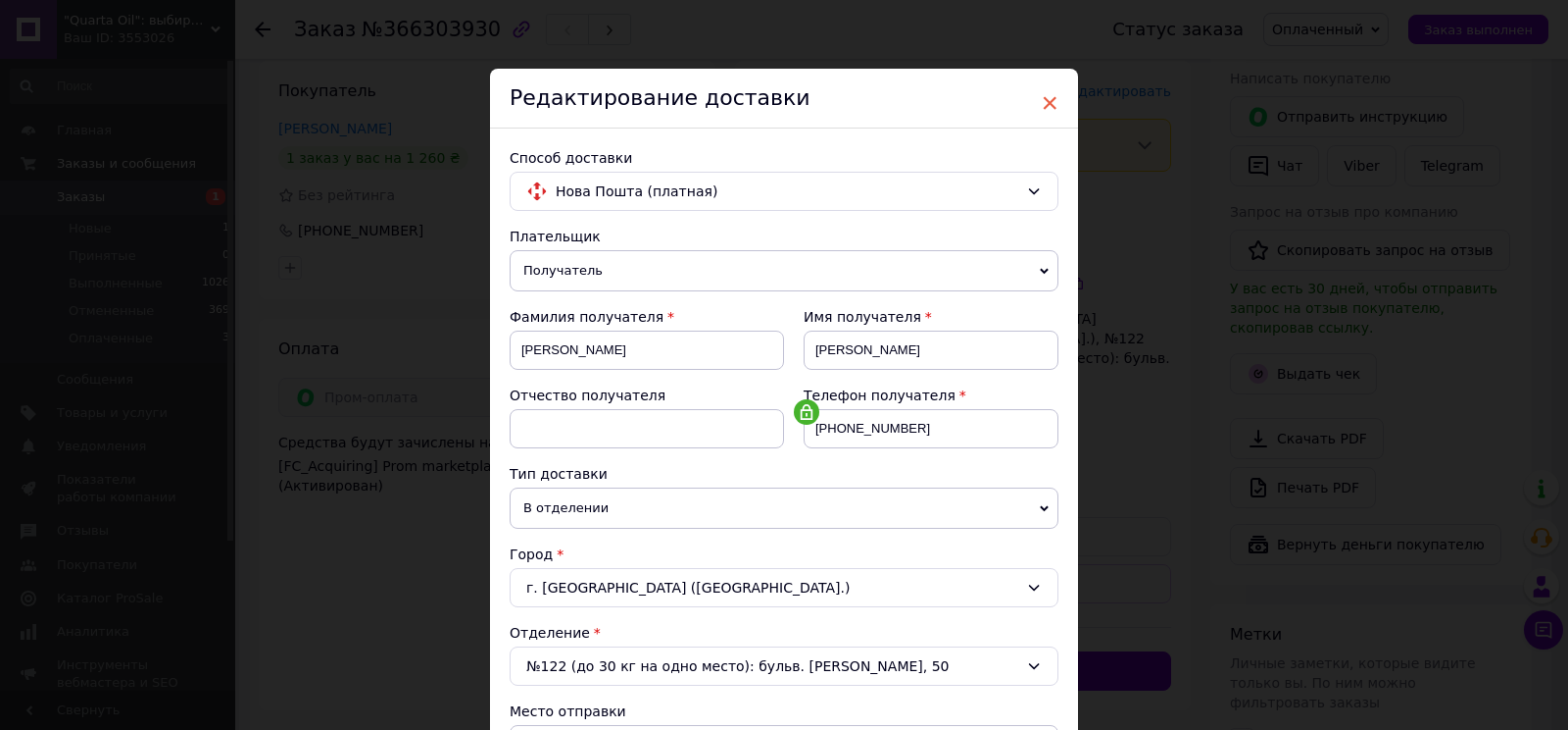
click at [1043, 98] on span "×" at bounding box center [1050, 103] width 18 height 33
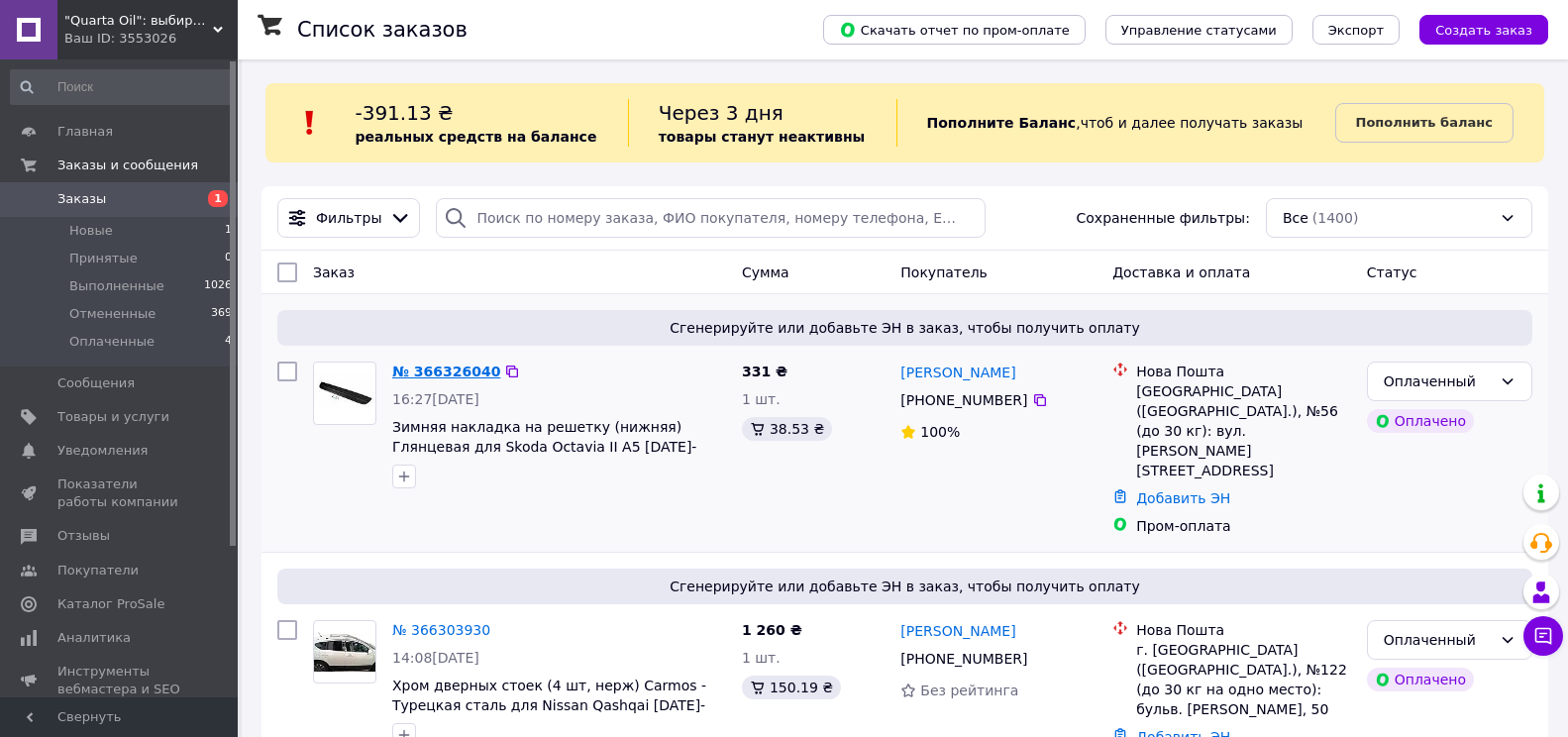
click at [425, 373] on link "№ 366326040" at bounding box center [446, 371] width 108 height 16
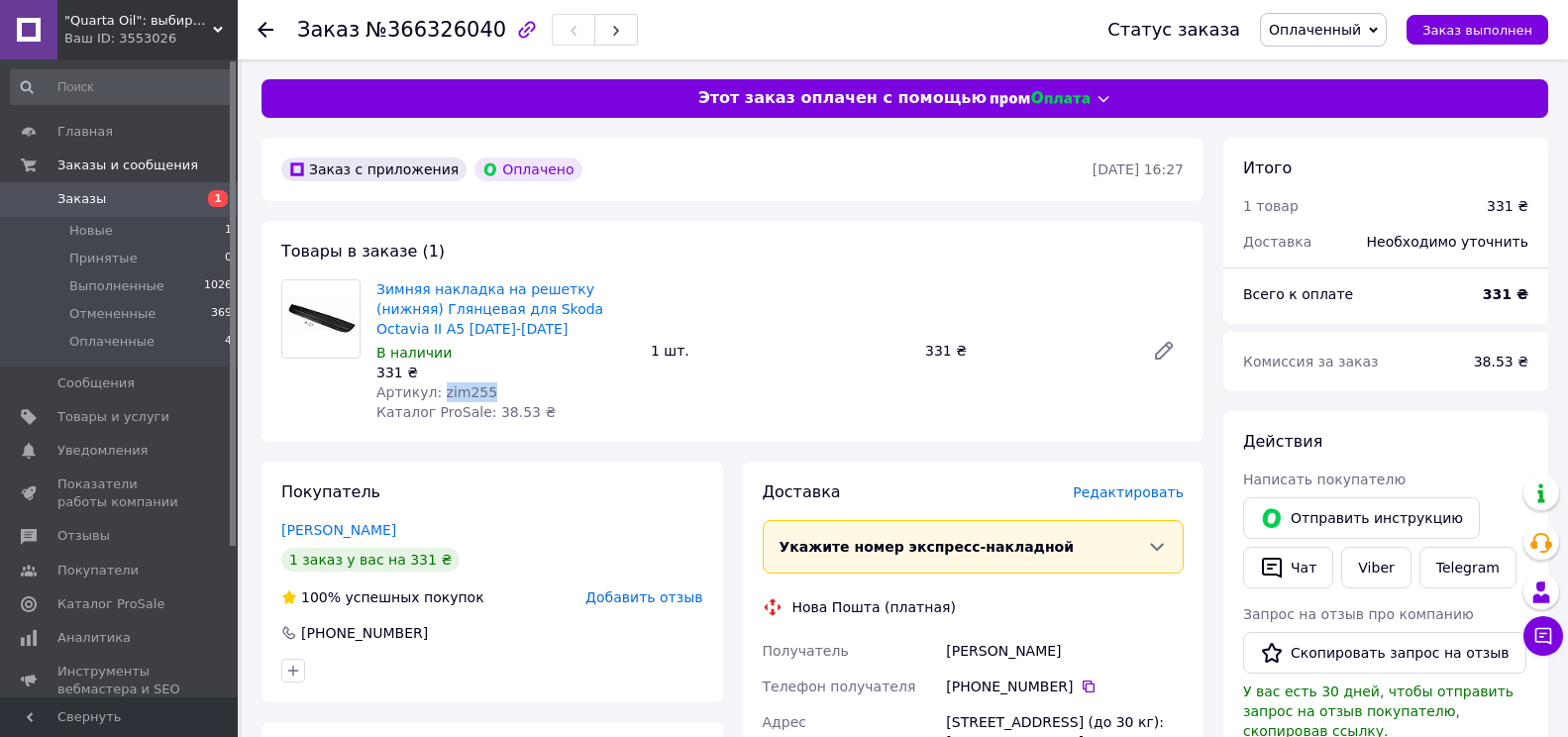
drag, startPoint x: 482, startPoint y: 389, endPoint x: 434, endPoint y: 386, distance: 48.1
click at [434, 386] on div "Артикул: zim255" at bounding box center [505, 392] width 258 height 20
copy span "zim255"
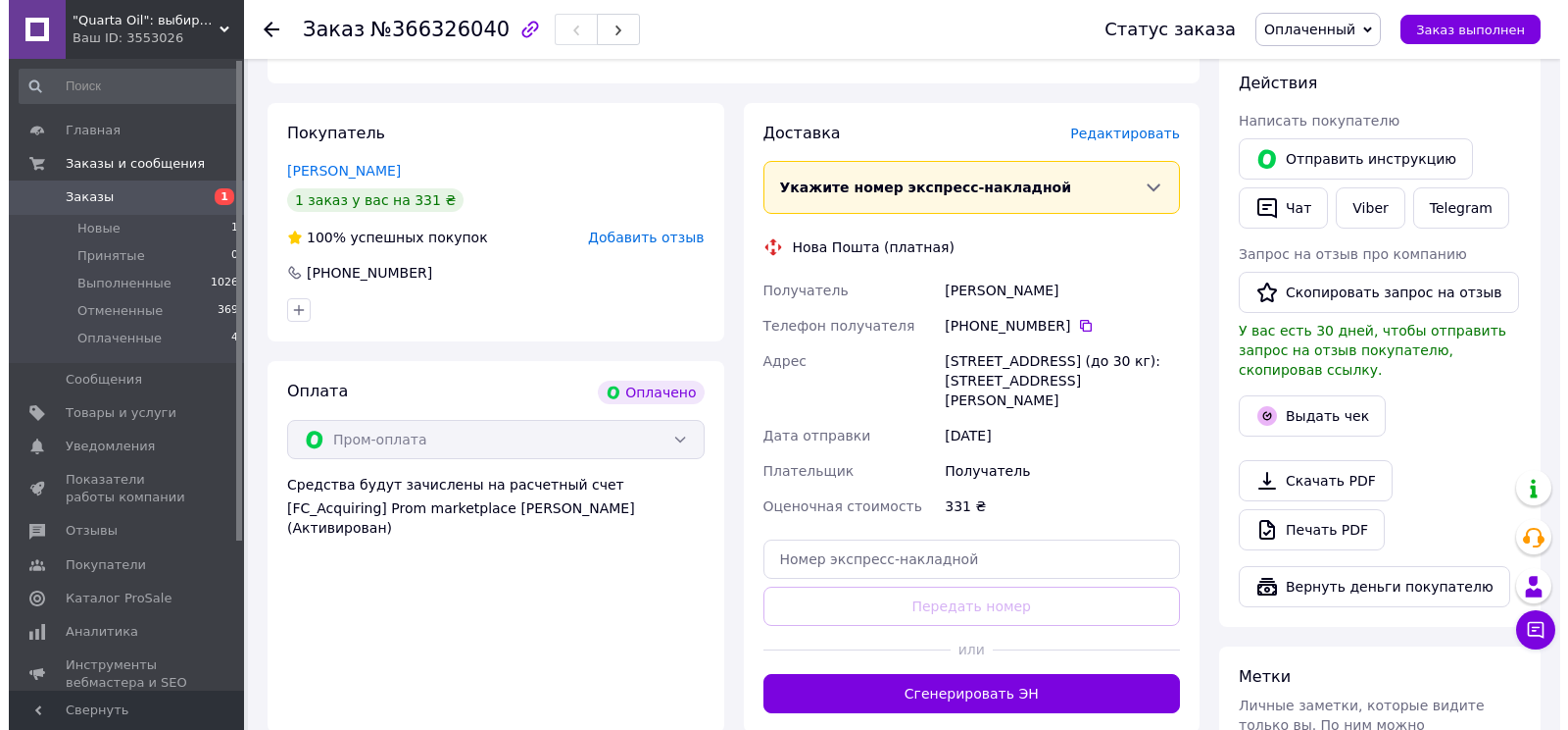
scroll to position [392, 0]
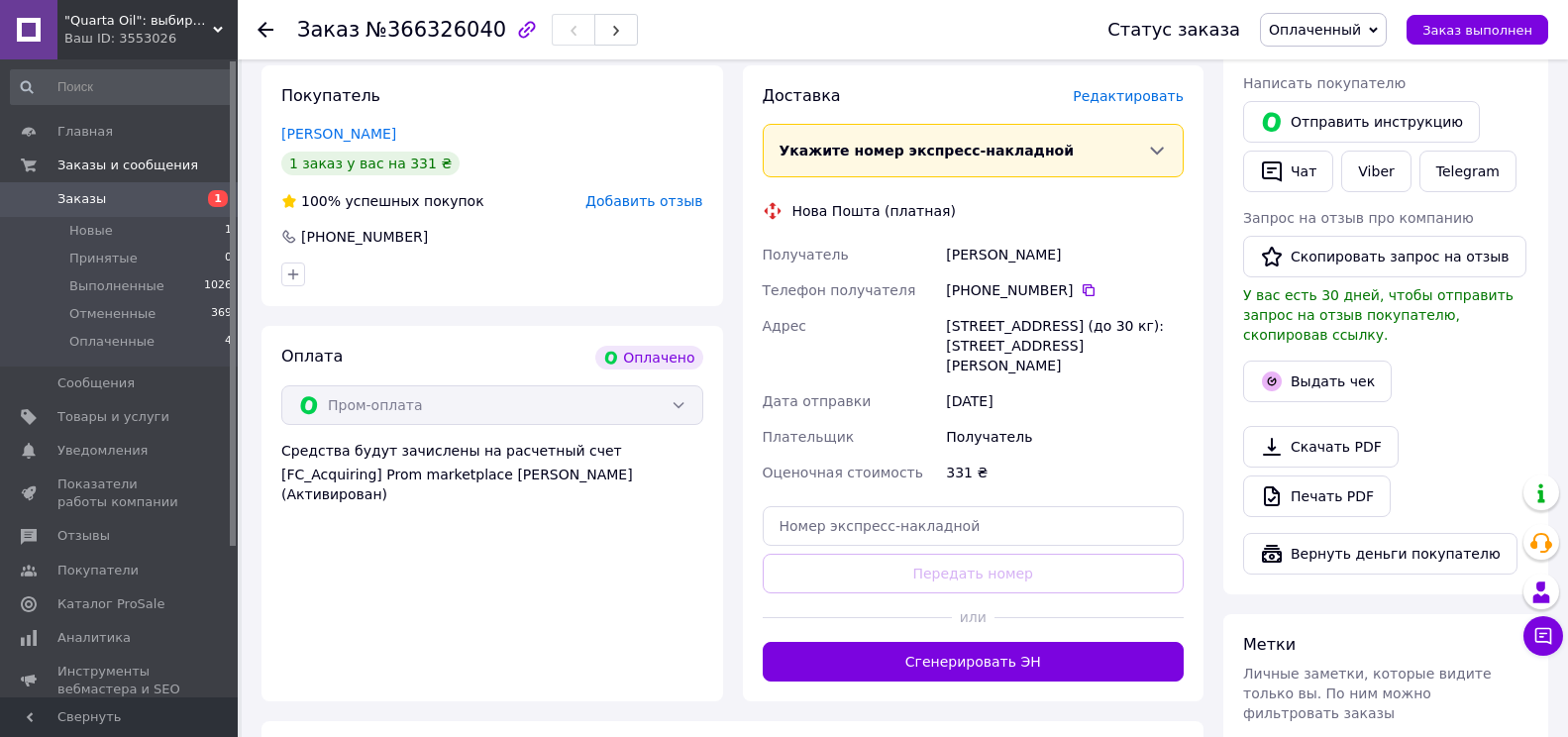
click at [1114, 95] on span "Редактировать" at bounding box center [1128, 96] width 111 height 16
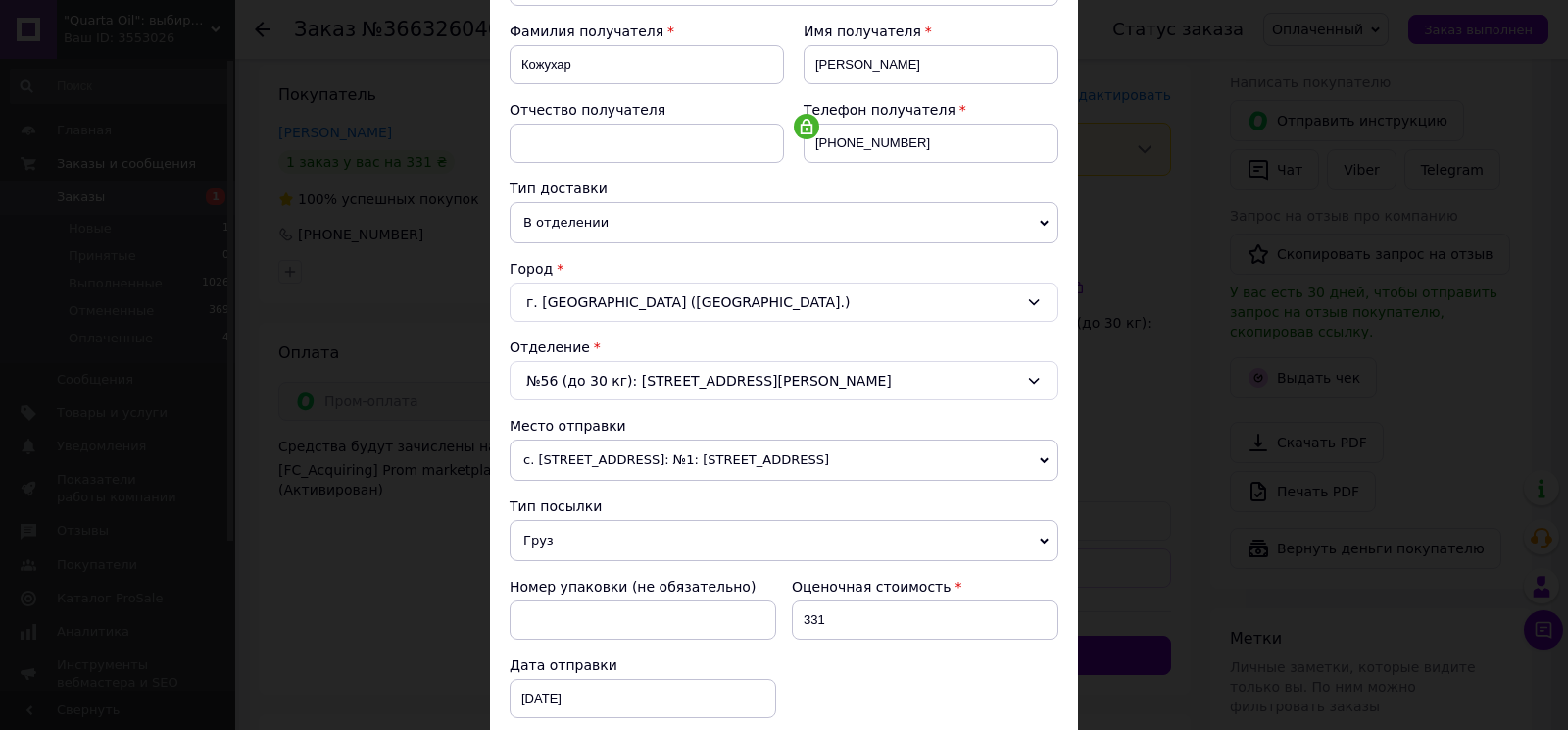
scroll to position [294, 0]
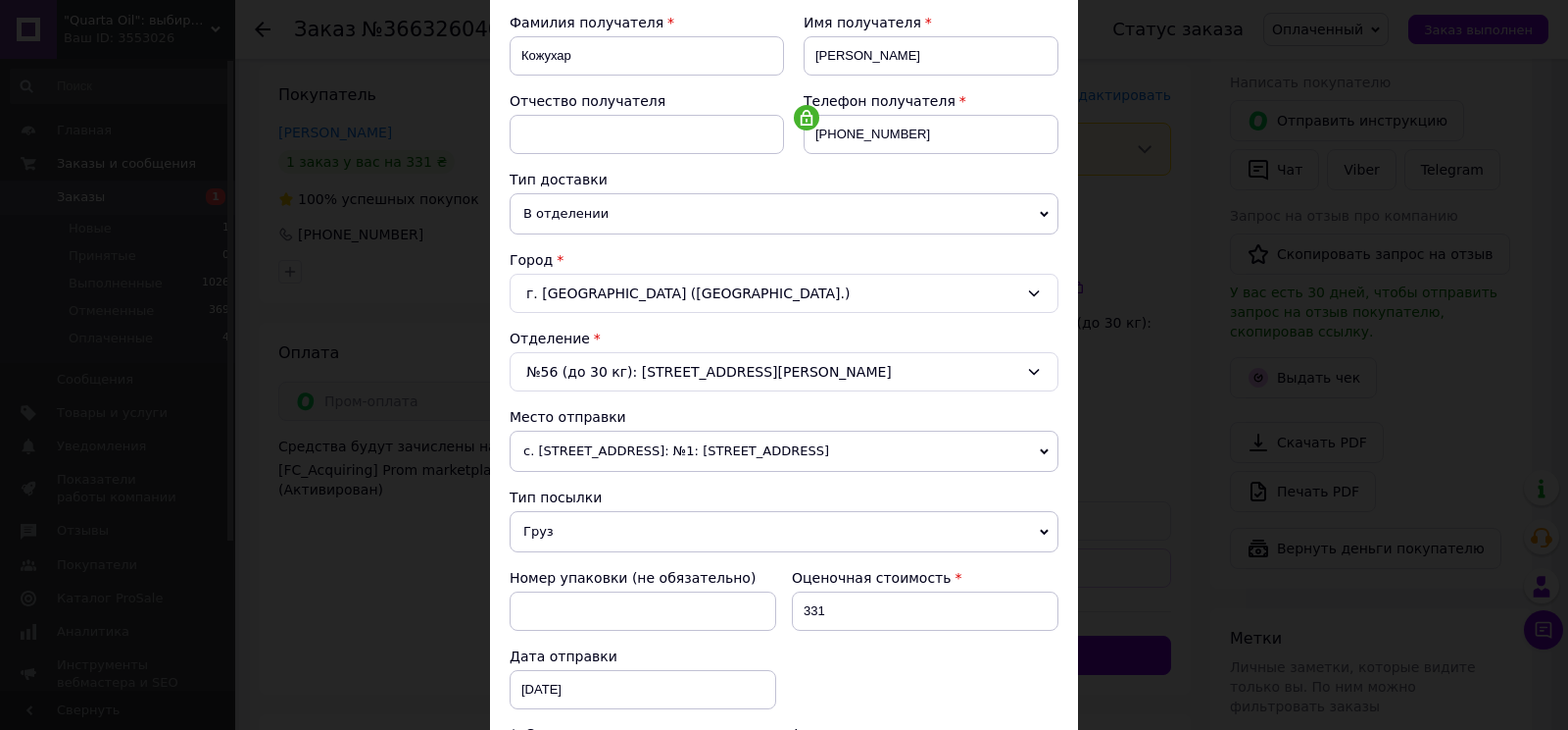
click at [1043, 446] on span "с. [STREET_ADDRESS]: №1: [STREET_ADDRESS]" at bounding box center [784, 451] width 549 height 41
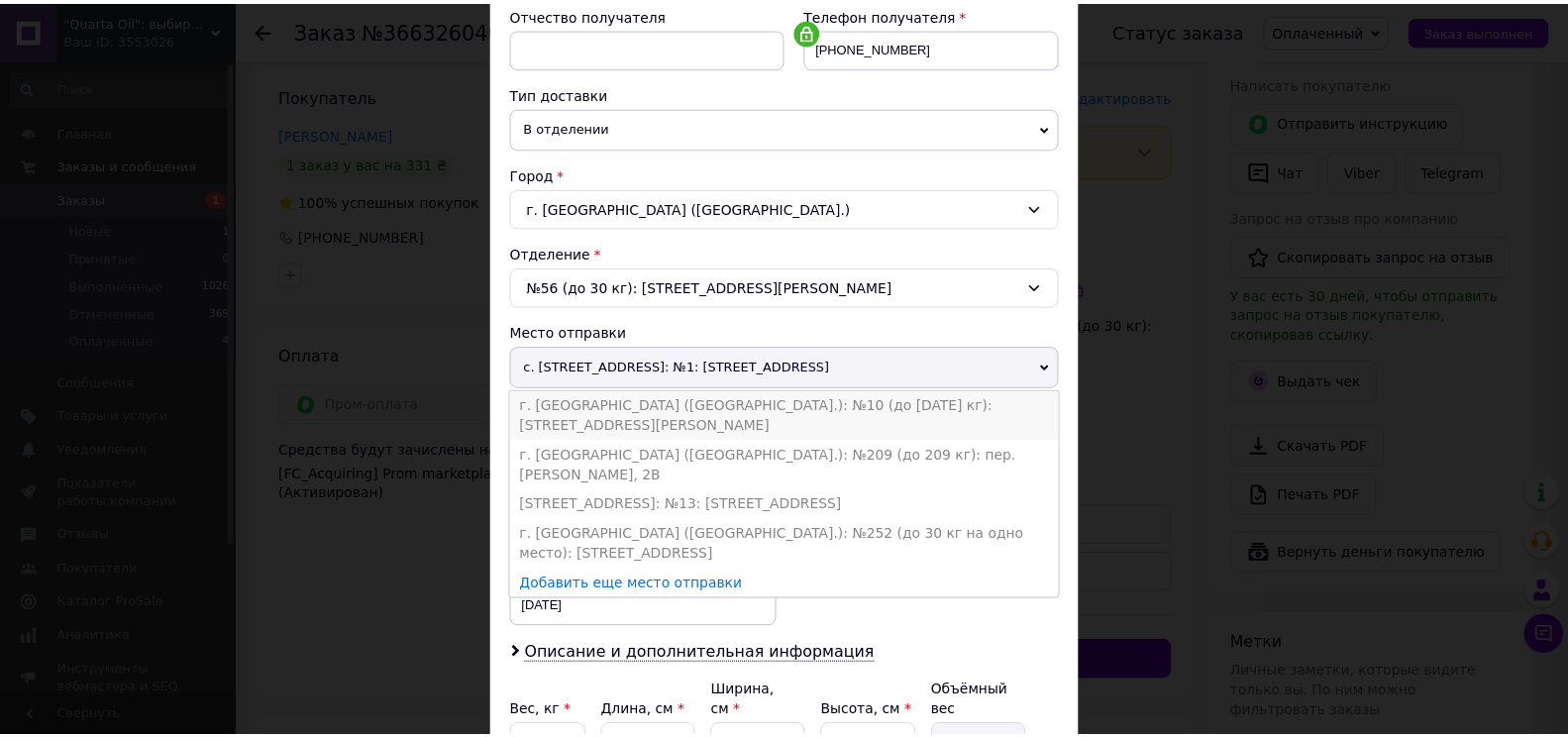
scroll to position [495, 0]
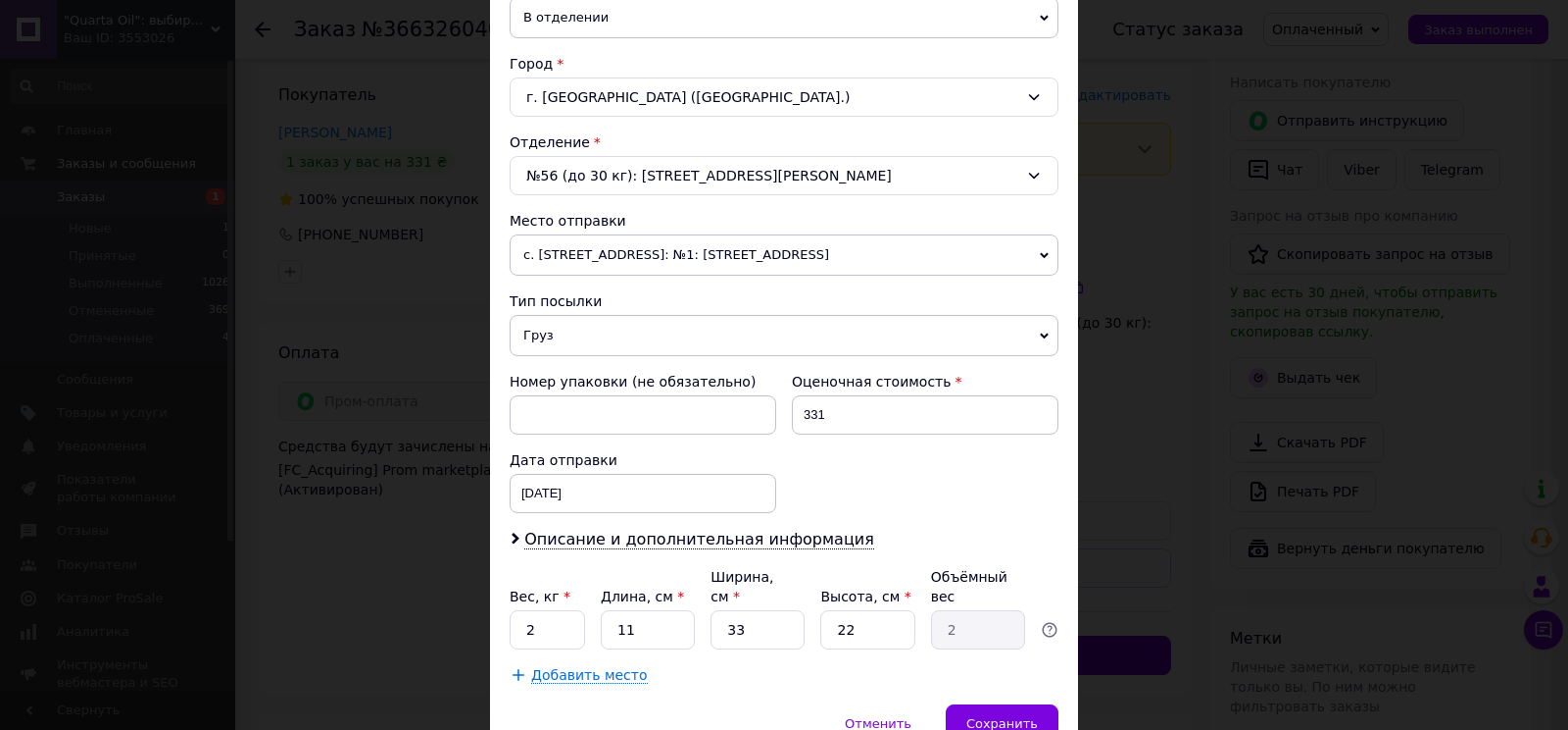
click at [1312, 325] on div "× Редактирование доставки Способ доставки Нова Пошта (платная) Плательщик Получ…" at bounding box center [784, 365] width 1568 height 730
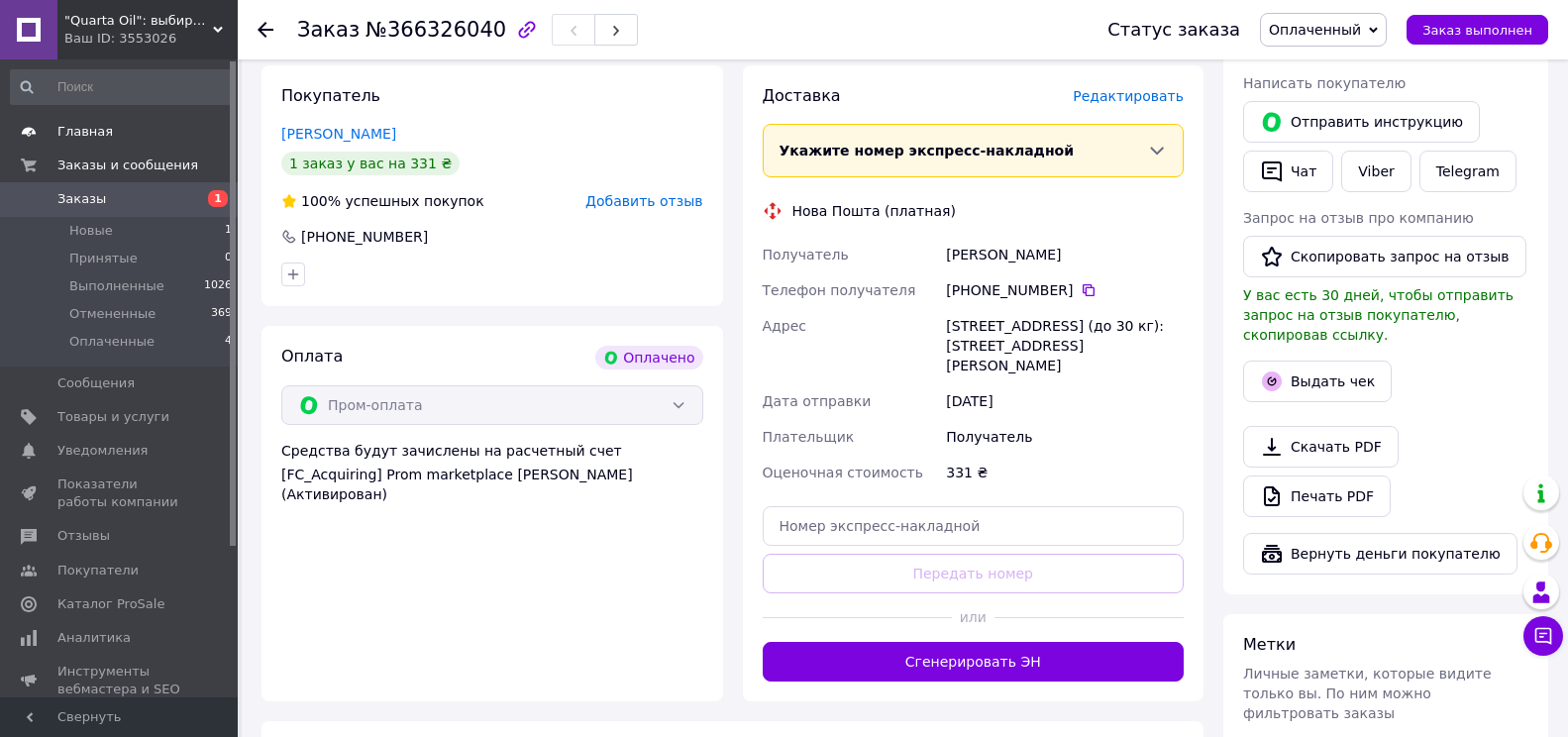
click at [198, 119] on link "Главная" at bounding box center [122, 132] width 244 height 34
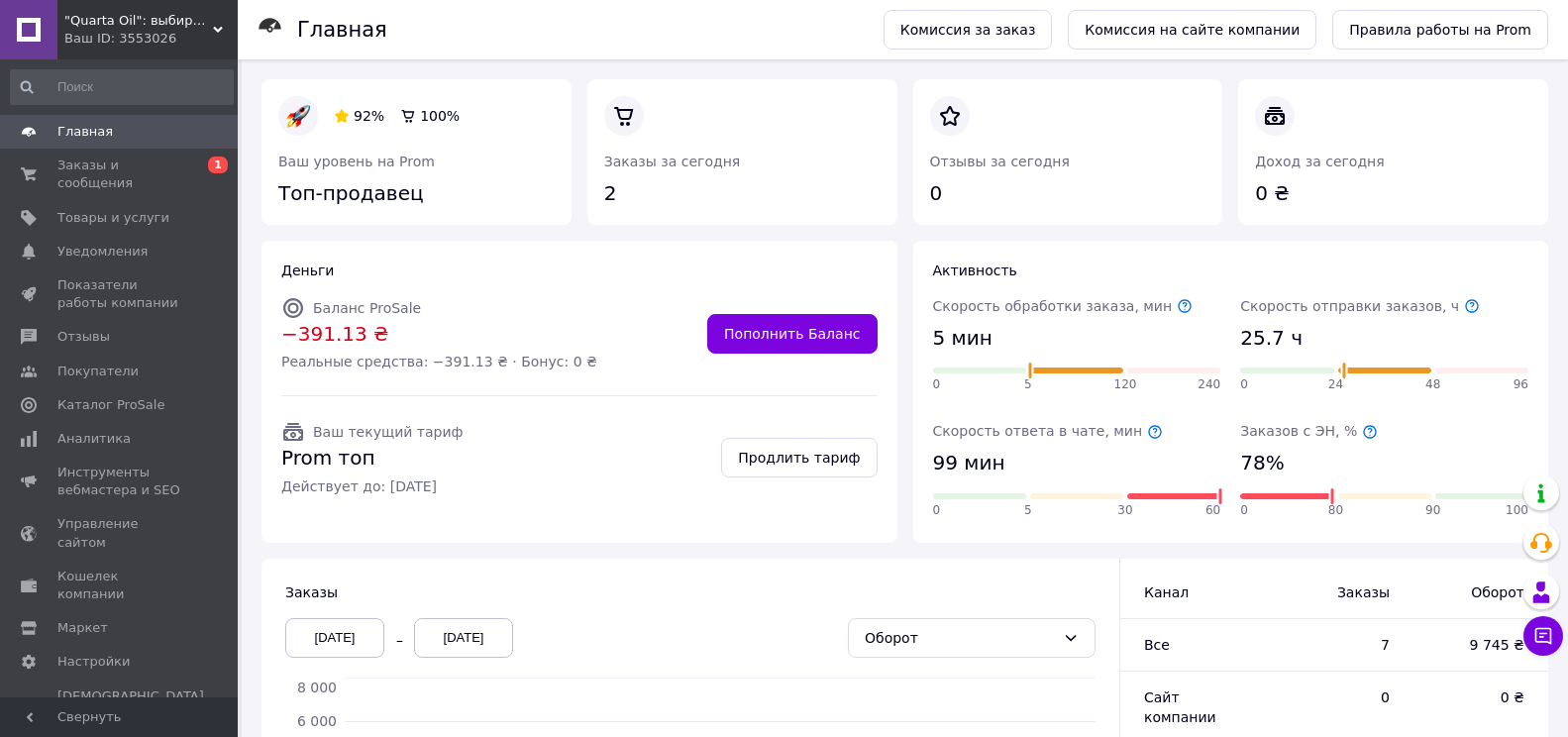
click at [592, 11] on div "Главная" at bounding box center [580, 30] width 567 height 60
